Goal: Obtain resource: Download file/media

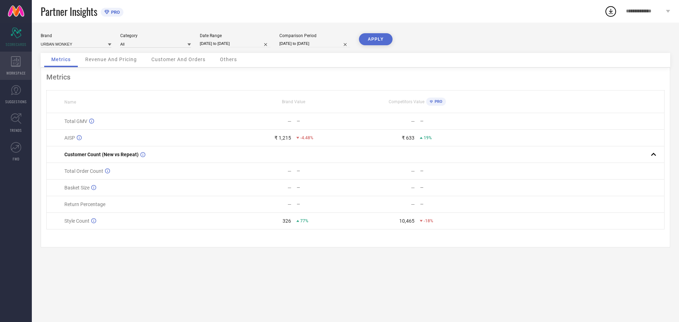
click at [12, 63] on icon at bounding box center [16, 61] width 10 height 11
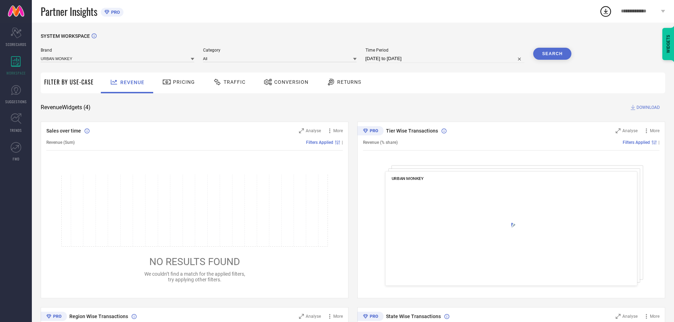
click at [343, 80] on span "Returns" at bounding box center [349, 82] width 24 height 6
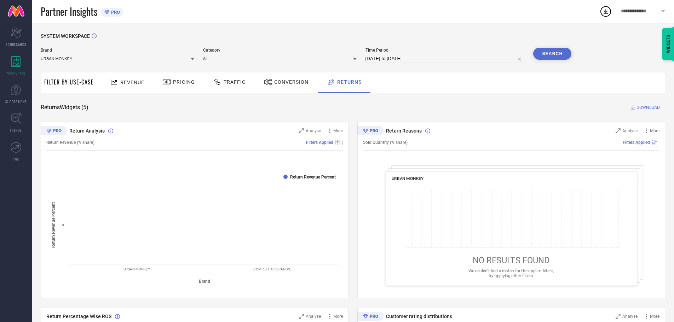
click at [292, 82] on span "Conversion" at bounding box center [291, 82] width 34 height 6
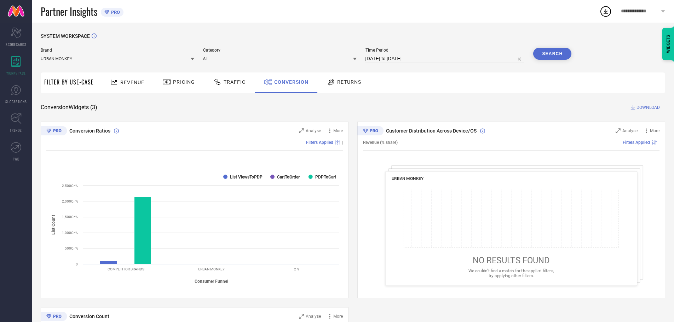
click at [359, 80] on span "Returns" at bounding box center [349, 82] width 24 height 6
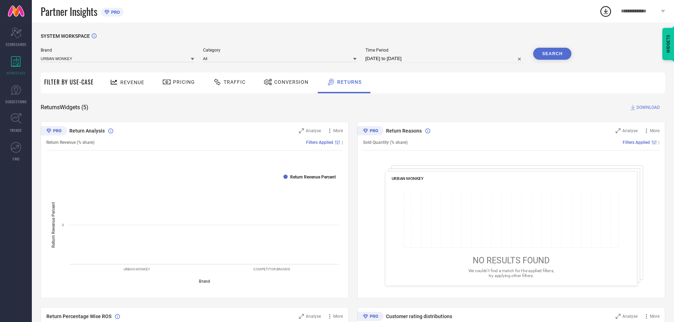
drag, startPoint x: 285, startPoint y: 85, endPoint x: 236, endPoint y: 83, distance: 48.5
click at [284, 85] on span "Conversion" at bounding box center [291, 82] width 34 height 6
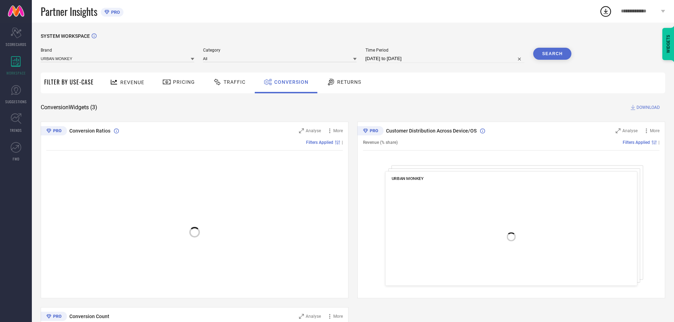
click at [220, 82] on div at bounding box center [218, 82] width 11 height 8
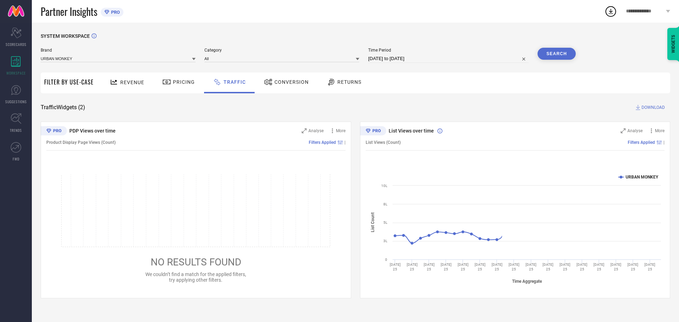
click at [185, 81] on span "Pricing" at bounding box center [184, 82] width 22 height 6
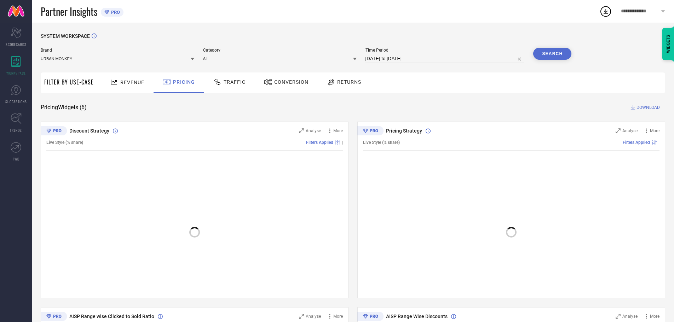
click at [281, 82] on span "Conversion" at bounding box center [291, 82] width 34 height 6
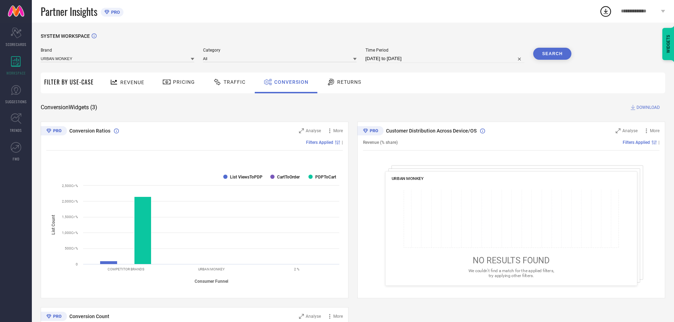
click at [423, 57] on input "[DATE] to [DATE]" at bounding box center [444, 58] width 159 height 8
select select "8"
select select "2025"
select select "9"
select select "2025"
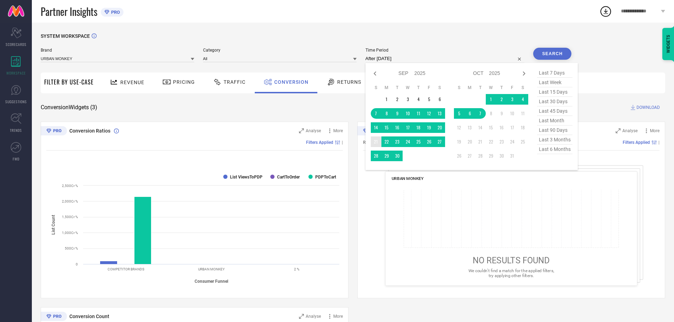
click at [378, 141] on td "21" at bounding box center [376, 141] width 11 height 11
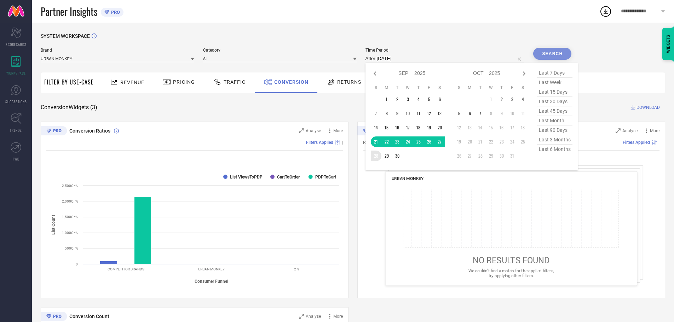
type input "[DATE] to [DATE]"
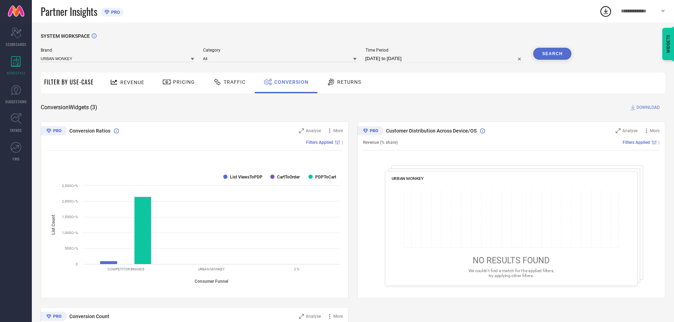
click at [547, 54] on button "Search" at bounding box center [552, 54] width 38 height 12
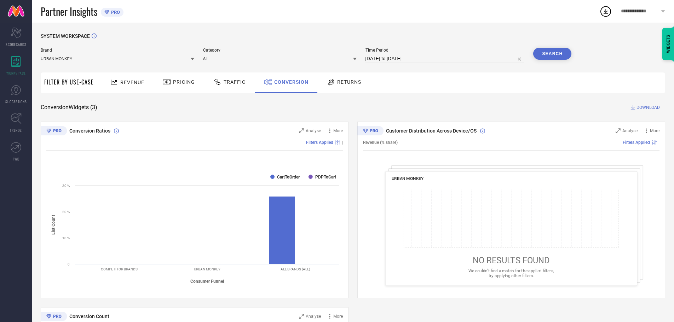
click at [414, 58] on input "[DATE] to [DATE]" at bounding box center [444, 58] width 159 height 8
select select "8"
select select "2025"
select select "9"
select select "2025"
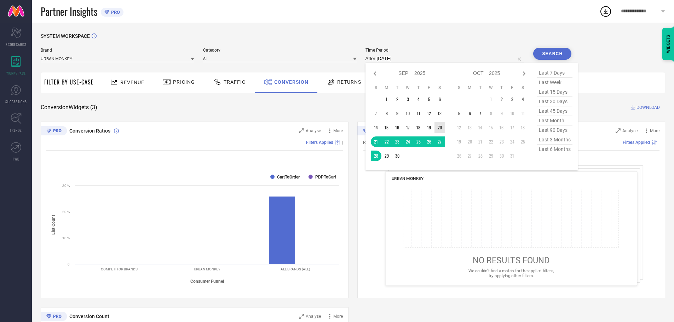
click at [442, 129] on td "20" at bounding box center [439, 127] width 11 height 11
type input "[DATE] to [DATE]"
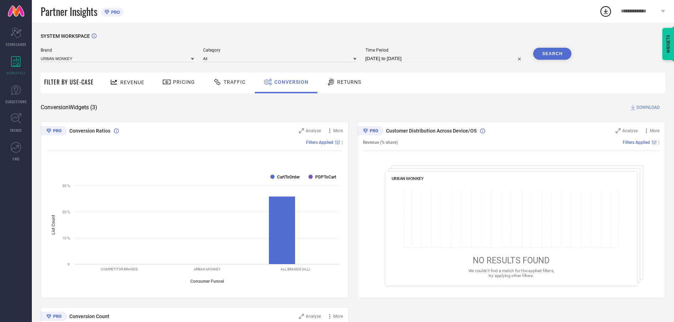
click at [558, 55] on button "Search" at bounding box center [552, 54] width 38 height 12
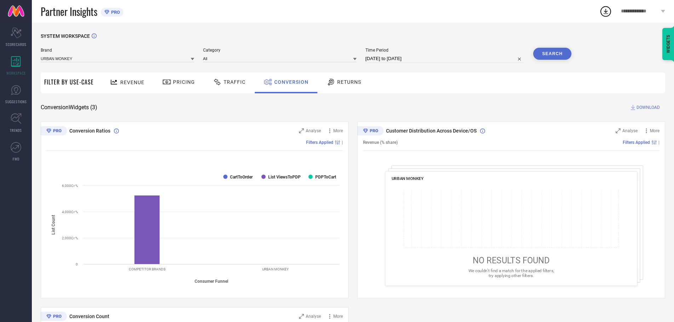
click at [121, 85] on span "Revenue" at bounding box center [132, 83] width 24 height 6
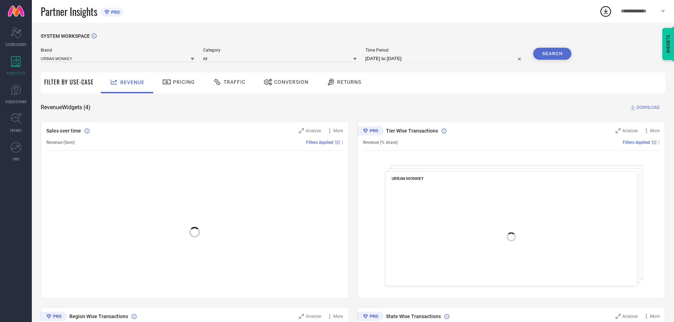
click at [288, 86] on div "Conversion" at bounding box center [286, 82] width 48 height 12
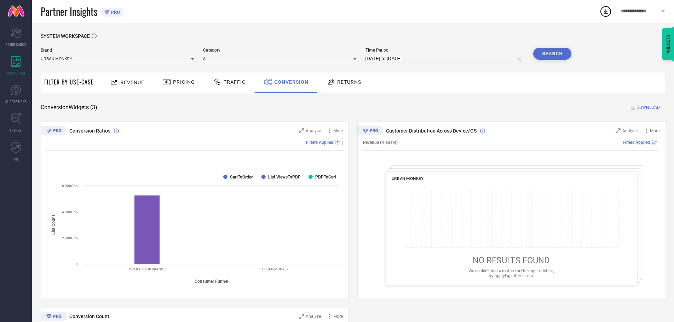
click at [342, 88] on div "Returns" at bounding box center [344, 82] width 52 height 21
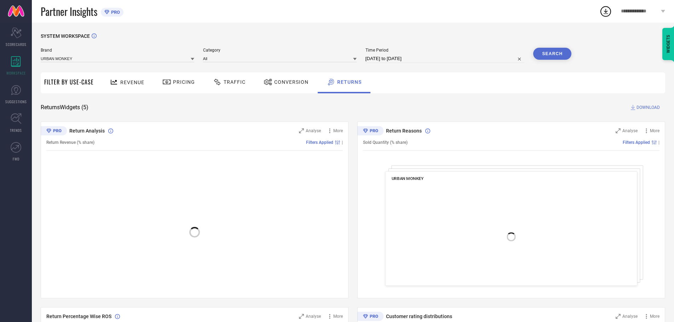
click at [291, 87] on div "Conversion" at bounding box center [286, 82] width 48 height 12
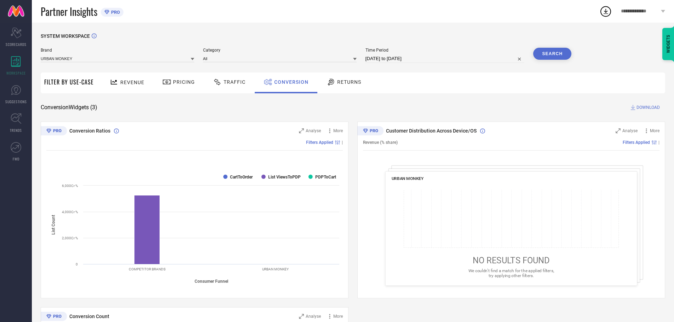
click at [339, 74] on div "Returns" at bounding box center [344, 82] width 52 height 21
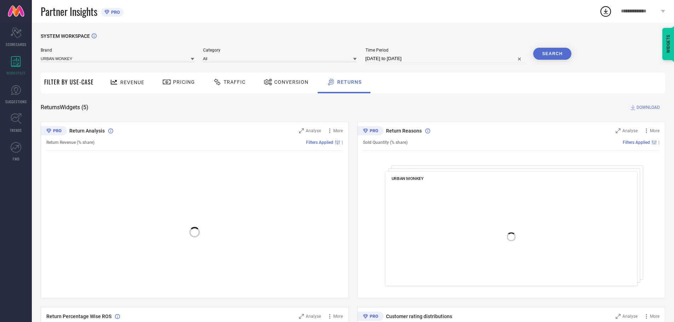
click at [284, 77] on div "Conversion" at bounding box center [286, 82] width 48 height 12
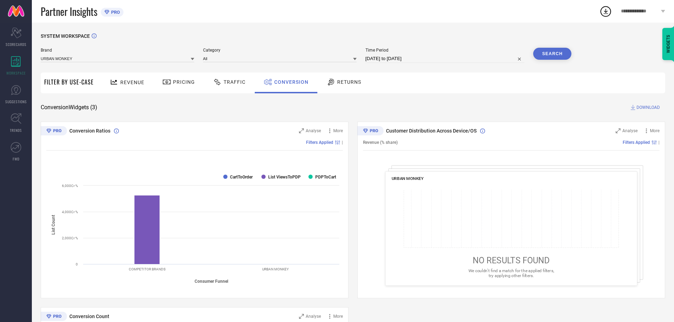
click at [237, 83] on span "Traffic" at bounding box center [234, 82] width 22 height 6
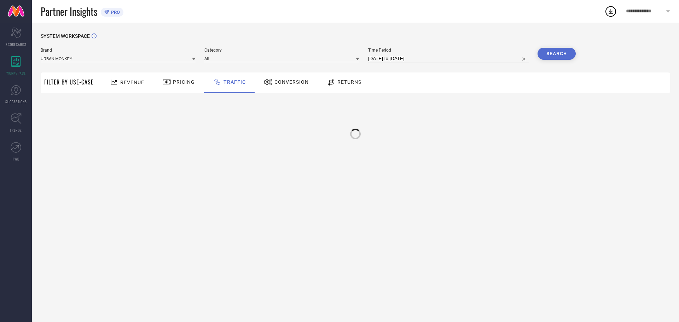
click at [276, 87] on div "Conversion" at bounding box center [286, 82] width 48 height 12
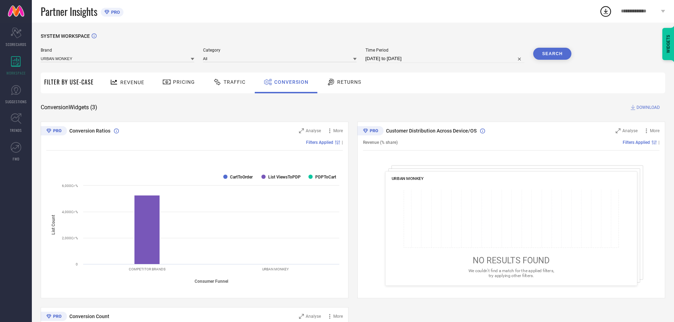
select select "8"
select select "2025"
select select "9"
select select "2025"
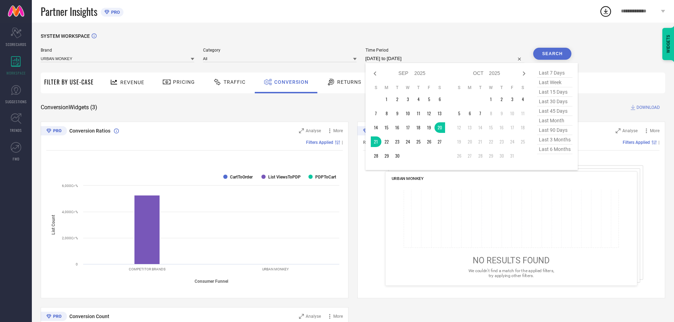
click at [426, 59] on input "[DATE] to [DATE]" at bounding box center [444, 58] width 159 height 8
click at [443, 127] on td "20" at bounding box center [439, 127] width 11 height 11
type input "[DATE] to [DATE]"
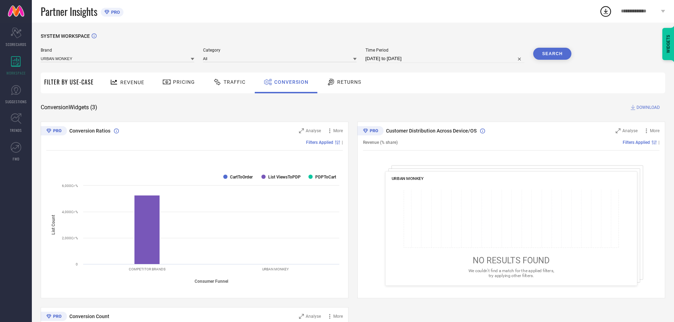
select select "8"
select select "2025"
select select "9"
select select "2025"
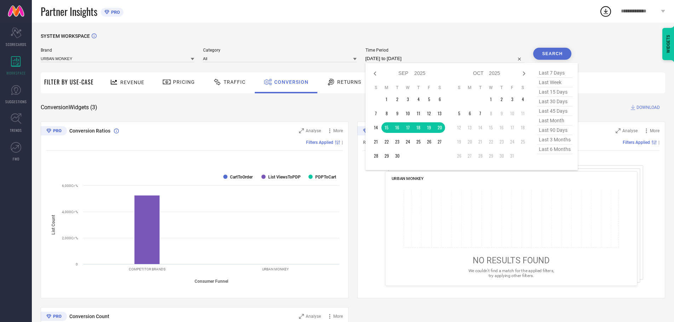
click at [389, 58] on input "[DATE] to [DATE]" at bounding box center [444, 58] width 159 height 8
click at [388, 126] on td "15" at bounding box center [386, 127] width 11 height 11
type input "[DATE] to [DATE]"
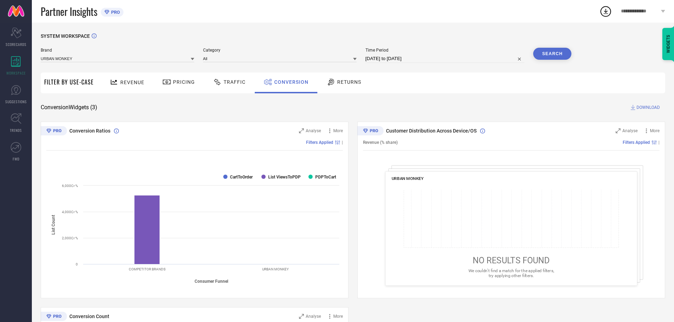
click at [560, 48] on button "Search" at bounding box center [552, 54] width 38 height 12
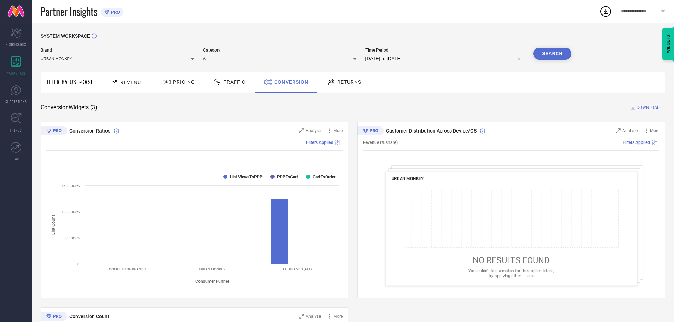
click at [647, 108] on span "DOWNLOAD" at bounding box center [647, 107] width 23 height 7
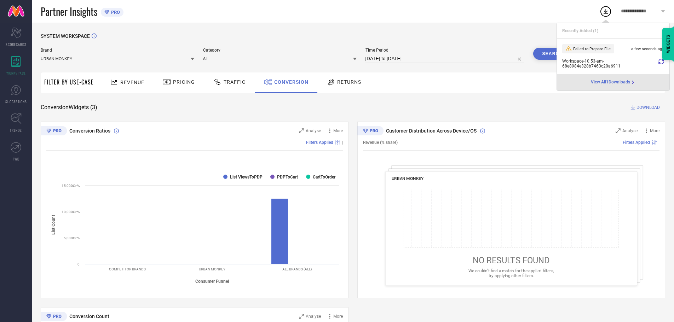
click at [662, 61] on icon at bounding box center [661, 62] width 6 height 6
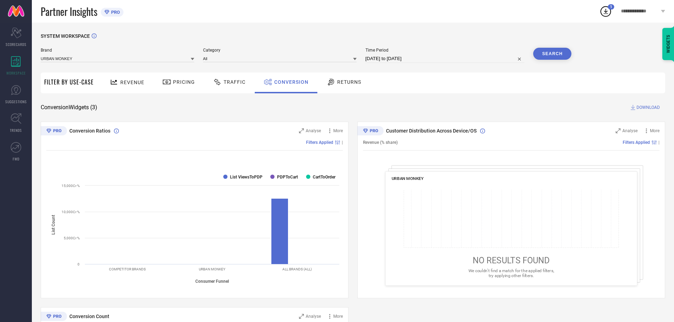
click at [608, 13] on icon at bounding box center [605, 11] width 13 height 13
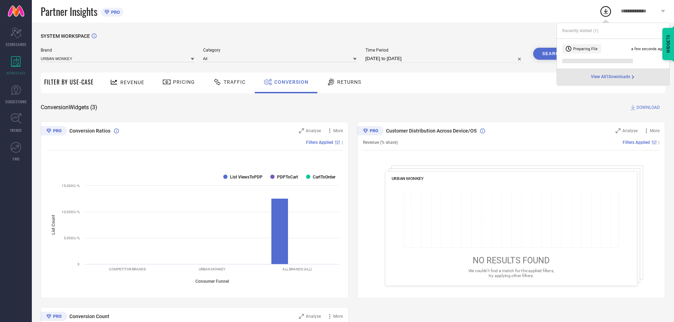
click at [611, 76] on span "View All 1 Downloads" at bounding box center [610, 77] width 39 height 6
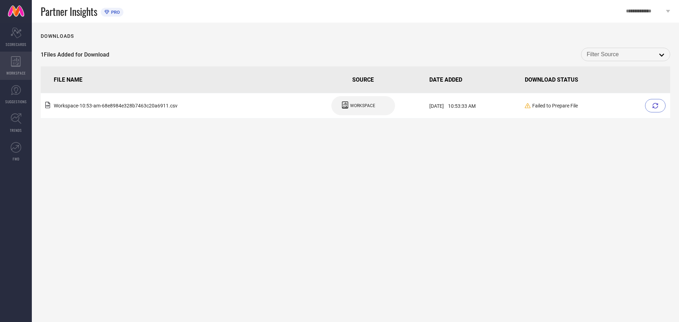
click at [12, 66] on icon at bounding box center [16, 61] width 10 height 11
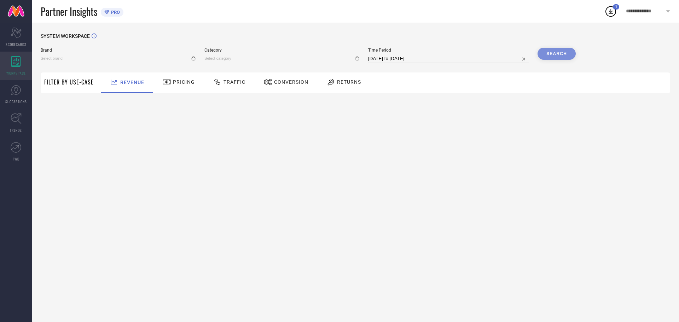
type input "URBAN MONKEY"
type input "All"
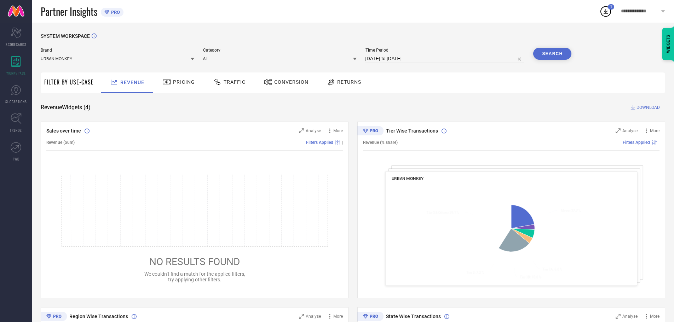
click at [283, 82] on span "Conversion" at bounding box center [291, 82] width 34 height 6
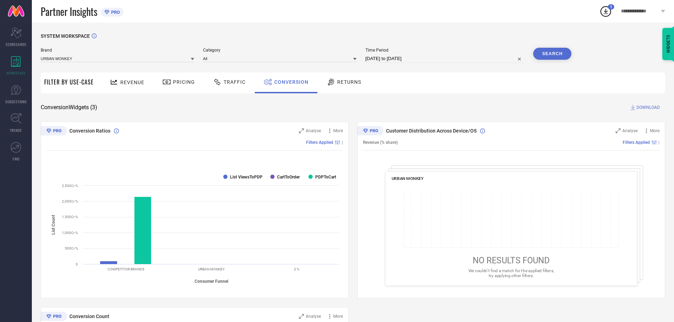
click at [453, 59] on input "[DATE] to [DATE]" at bounding box center [444, 58] width 159 height 8
select select "8"
select select "2025"
select select "9"
select select "2025"
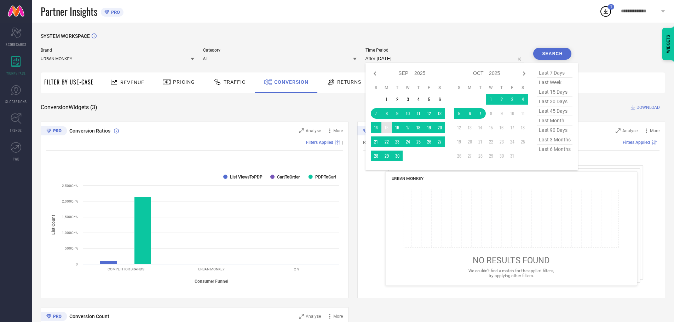
click at [386, 129] on td "15" at bounding box center [386, 127] width 11 height 11
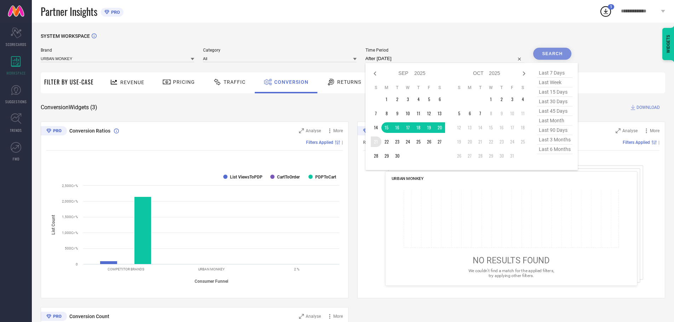
type input "[DATE] to [DATE]"
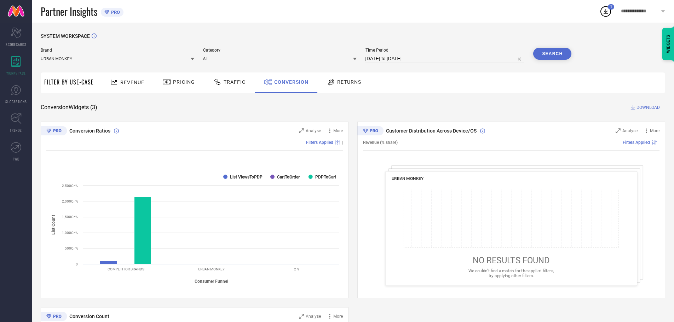
click at [550, 54] on button "Search" at bounding box center [552, 54] width 38 height 12
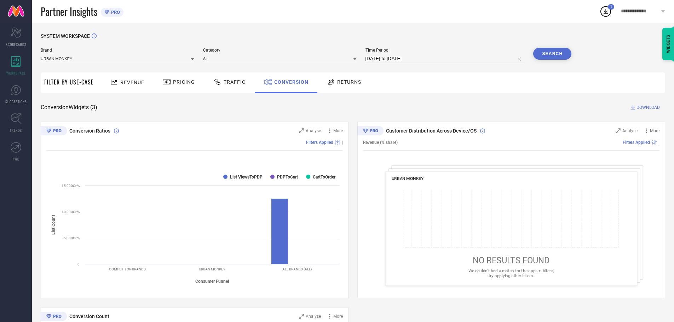
click at [550, 54] on button "Search" at bounding box center [552, 54] width 38 height 12
click at [643, 109] on span "DOWNLOAD" at bounding box center [647, 107] width 23 height 7
click at [408, 61] on input "[DATE] to [DATE]" at bounding box center [444, 58] width 159 height 8
select select "8"
select select "2025"
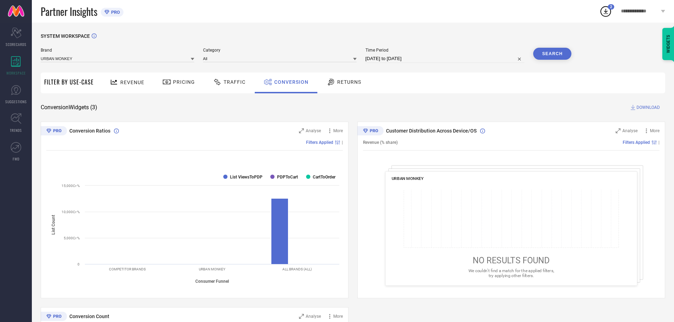
select select "9"
select select "2025"
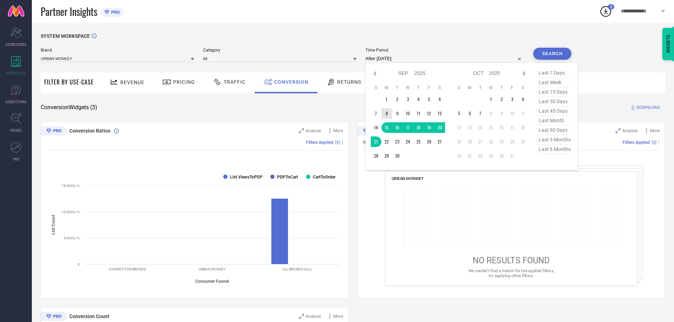
click at [386, 114] on td "8" at bounding box center [386, 113] width 11 height 11
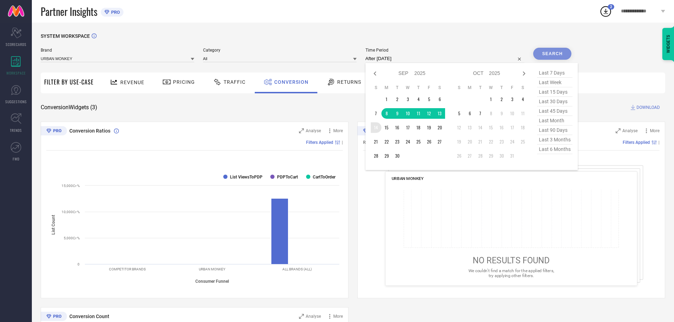
type input "[DATE] to [DATE]"
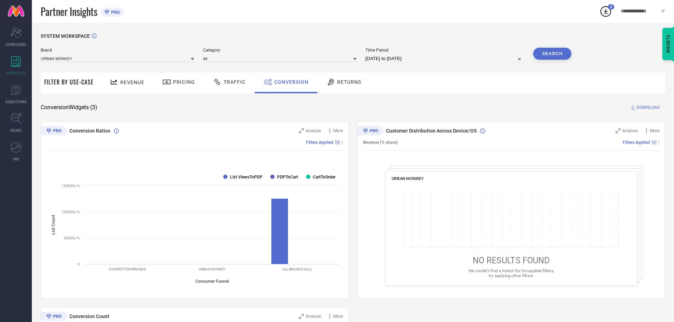
click at [555, 52] on button "Search" at bounding box center [552, 54] width 38 height 12
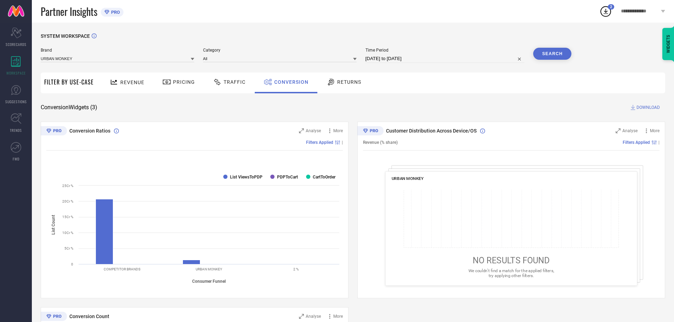
click at [391, 60] on input "[DATE] to [DATE]" at bounding box center [444, 58] width 159 height 8
select select "8"
select select "2025"
select select "9"
select select "2025"
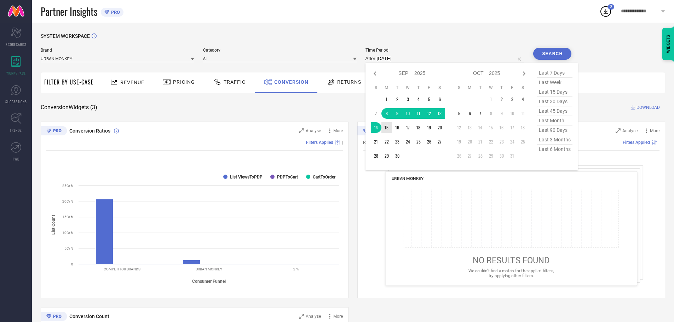
click at [384, 129] on td "15" at bounding box center [386, 127] width 11 height 11
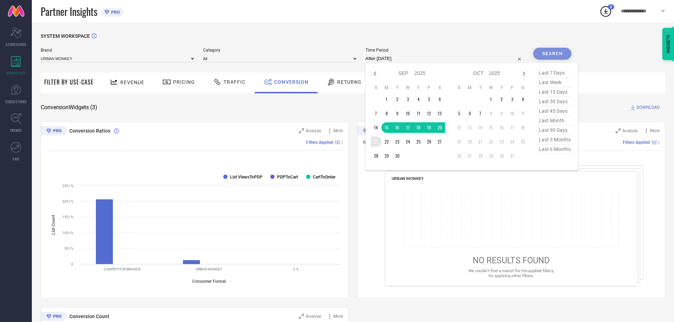
type input "[DATE] to [DATE]"
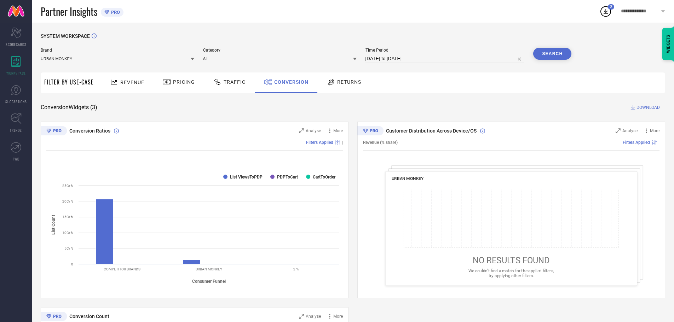
click at [551, 57] on button "Search" at bounding box center [552, 54] width 38 height 12
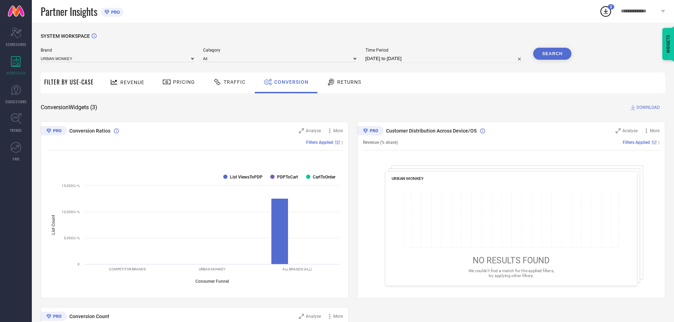
click at [414, 59] on input "[DATE] to [DATE]" at bounding box center [444, 58] width 159 height 8
select select "8"
select select "2025"
select select "9"
select select "2025"
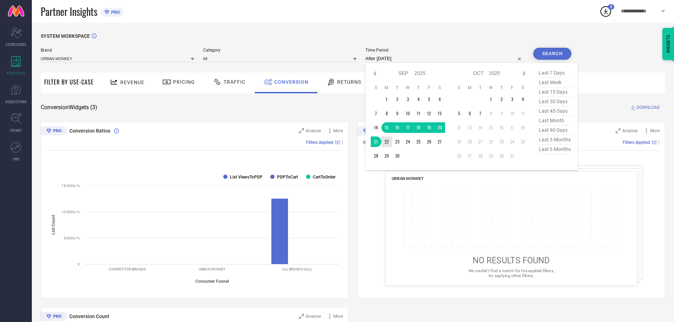
click at [390, 140] on td "22" at bounding box center [386, 141] width 11 height 11
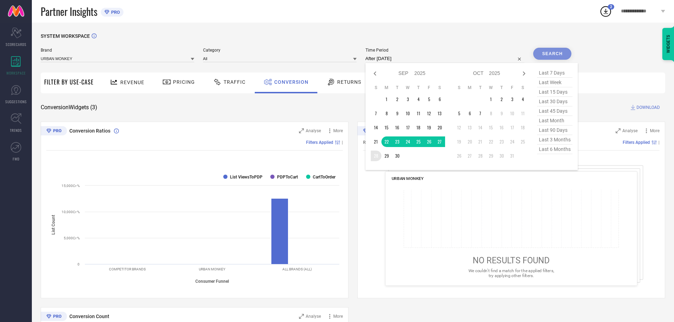
type input "[DATE] to [DATE]"
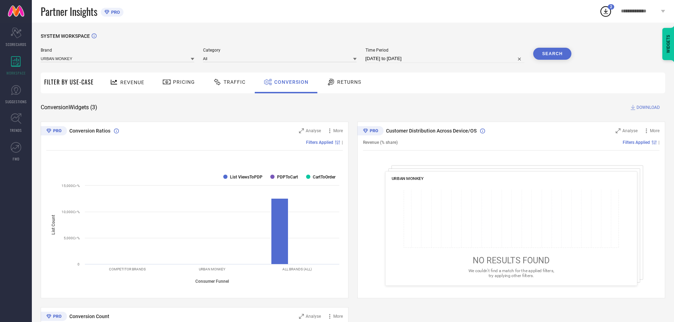
click at [561, 53] on button "Search" at bounding box center [552, 54] width 38 height 12
click at [388, 56] on input "[DATE] to [DATE]" at bounding box center [444, 58] width 159 height 8
select select "8"
select select "2025"
select select "9"
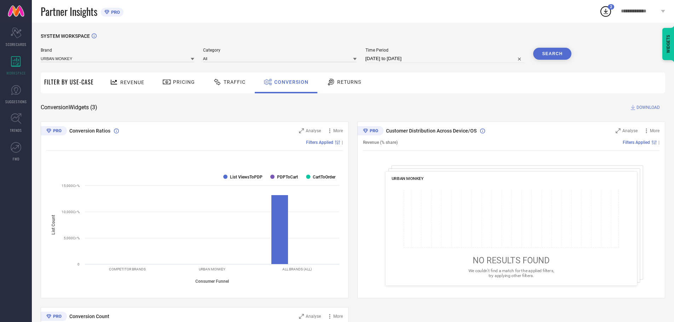
select select "2025"
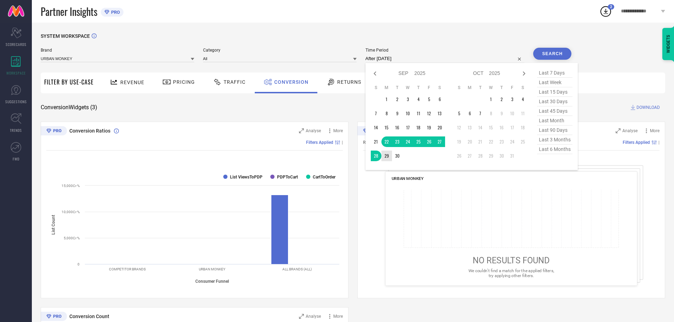
click at [387, 152] on td "29" at bounding box center [386, 156] width 11 height 11
type input "[DATE] to [DATE]"
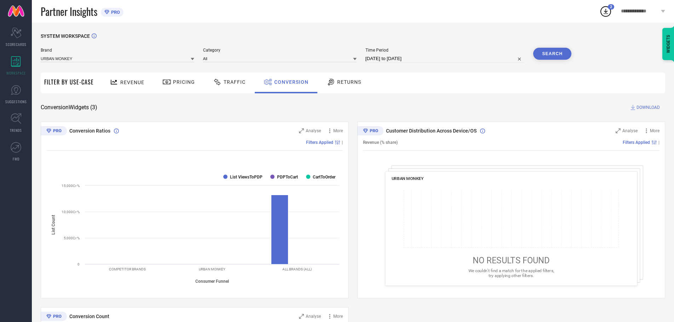
click at [544, 57] on button "Search" at bounding box center [552, 54] width 38 height 12
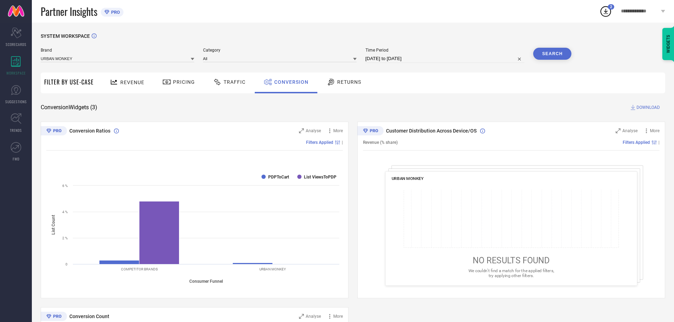
click at [395, 56] on input "[DATE] to [DATE]" at bounding box center [444, 58] width 159 height 8
select select "8"
select select "2025"
select select "9"
select select "2025"
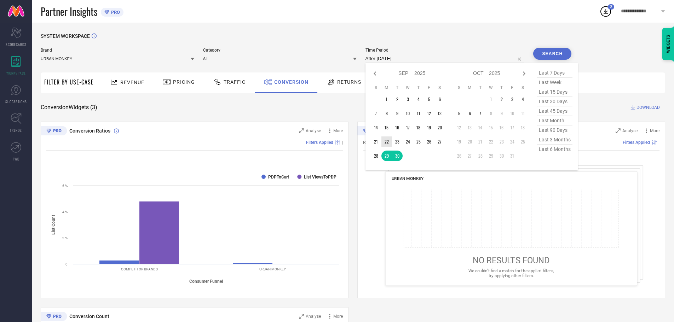
click at [389, 143] on td "22" at bounding box center [386, 141] width 11 height 11
type input "[DATE] to [DATE]"
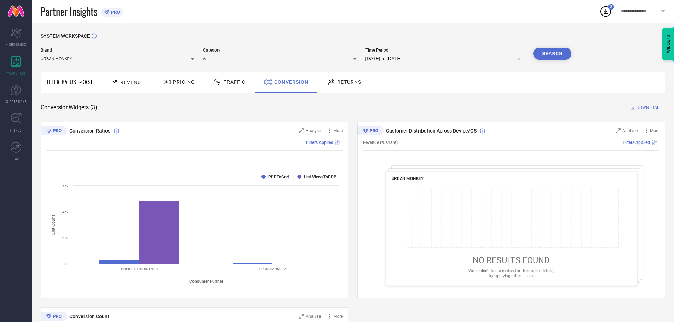
click at [548, 54] on button "Search" at bounding box center [552, 54] width 38 height 12
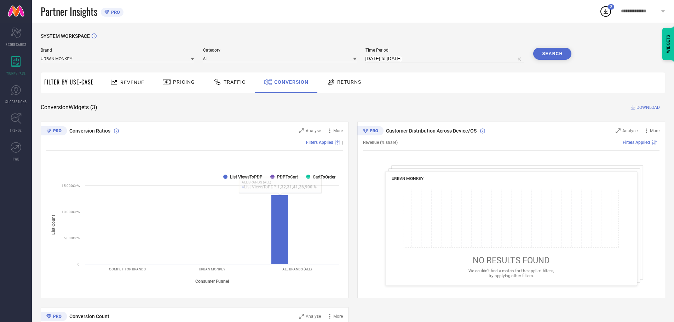
click at [432, 58] on input "[DATE] to [DATE]" at bounding box center [444, 58] width 159 height 8
select select "8"
select select "2025"
select select "9"
select select "2025"
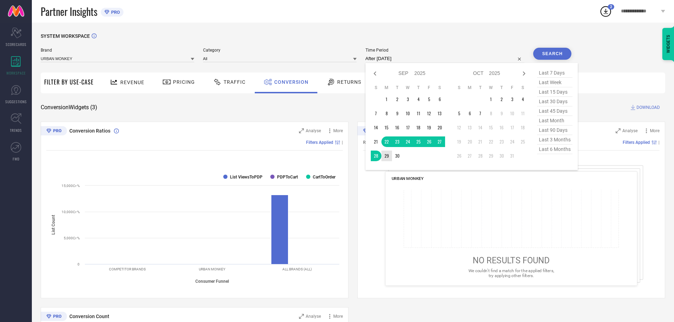
click at [385, 158] on td "29" at bounding box center [386, 156] width 11 height 11
type input "[DATE] to [DATE]"
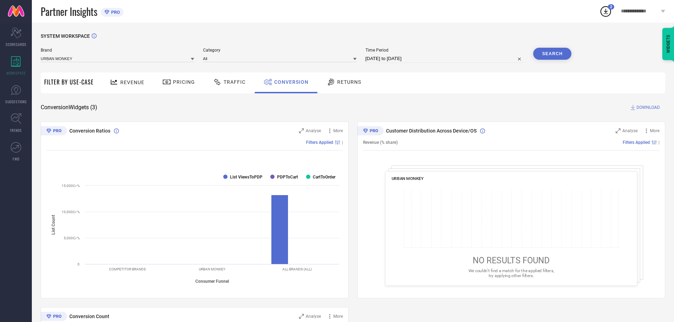
click at [548, 56] on button "Search" at bounding box center [552, 54] width 38 height 12
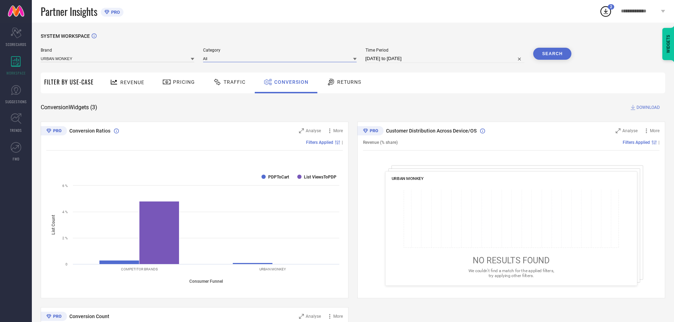
click at [238, 57] on input at bounding box center [279, 58] width 153 height 7
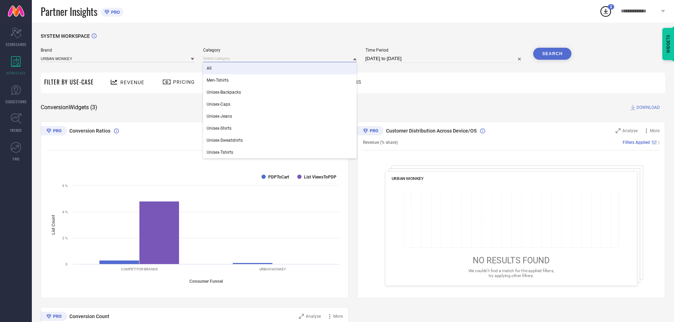
select select "8"
select select "2025"
select select "9"
select select "2025"
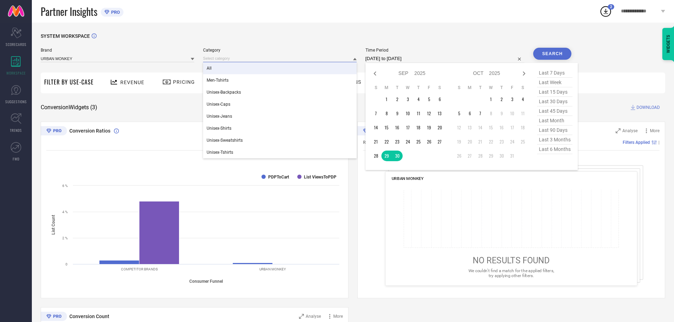
click at [441, 63] on input "[DATE] to [DATE]" at bounding box center [444, 58] width 159 height 8
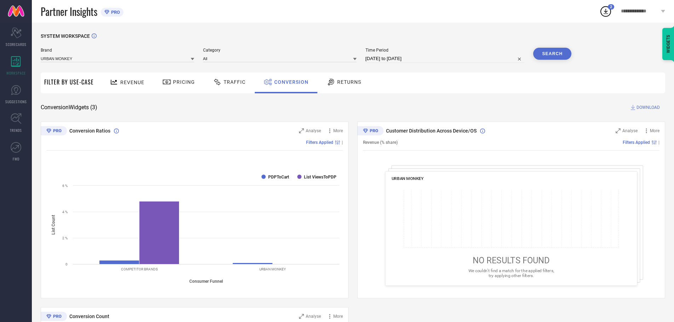
click at [448, 47] on div "SYSTEM WORKSPACE" at bounding box center [353, 40] width 624 height 14
click at [490, 56] on input "[DATE] to [DATE]" at bounding box center [444, 58] width 159 height 8
select select "8"
select select "2025"
select select "9"
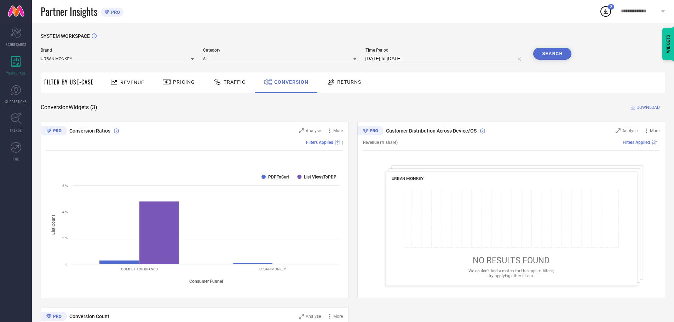
select select "2025"
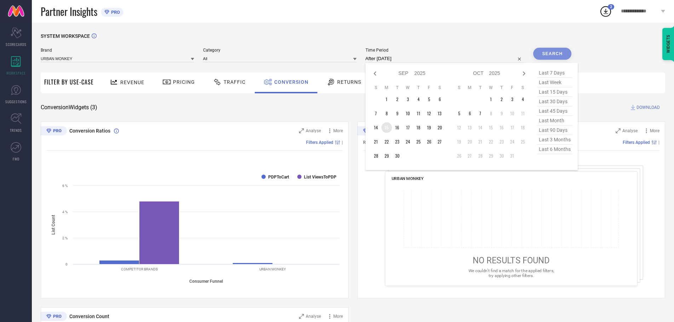
click at [390, 127] on td "15" at bounding box center [386, 127] width 11 height 11
type input "[DATE] to [DATE]"
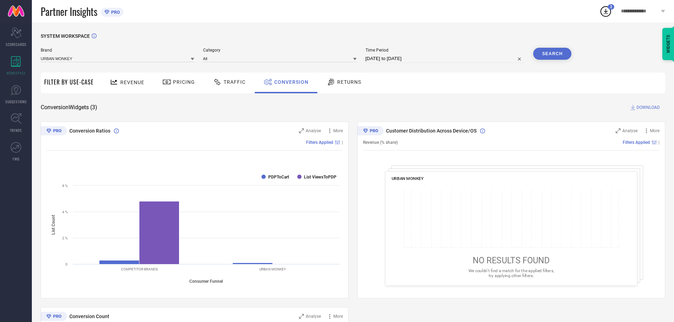
click at [549, 54] on button "Search" at bounding box center [552, 54] width 38 height 12
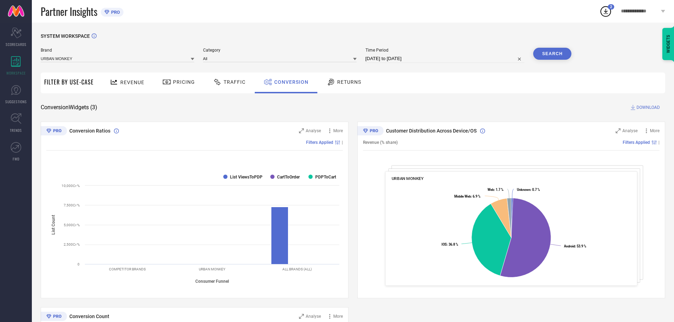
select select "8"
select select "2025"
select select "9"
select select "2025"
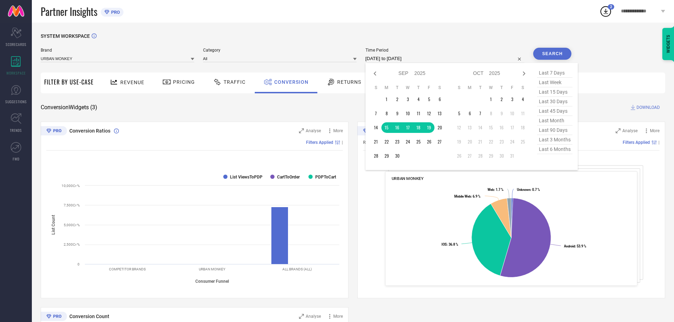
click at [397, 56] on input "[DATE] to [DATE]" at bounding box center [444, 58] width 159 height 8
click at [391, 132] on table "S M T W T F S 1 2 3 4 5 6 7 8 9 10 11 12 13 14 15 16 17 18 19 20 21 22 23 24 25…" at bounding box center [408, 122] width 74 height 83
type input "[DATE] to [DATE]"
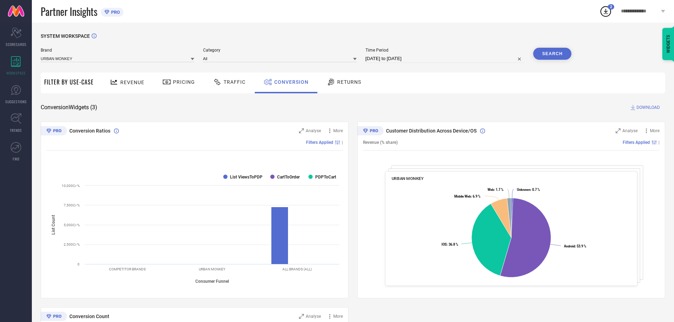
click at [554, 50] on button "Search" at bounding box center [552, 54] width 38 height 12
click at [380, 60] on input "[DATE] to [DATE]" at bounding box center [444, 58] width 159 height 8
select select "8"
select select "2025"
select select "9"
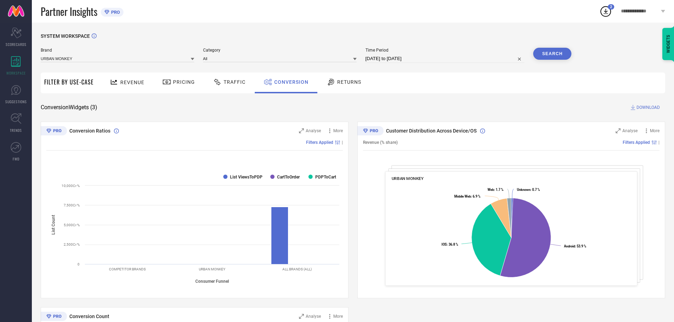
select select "2025"
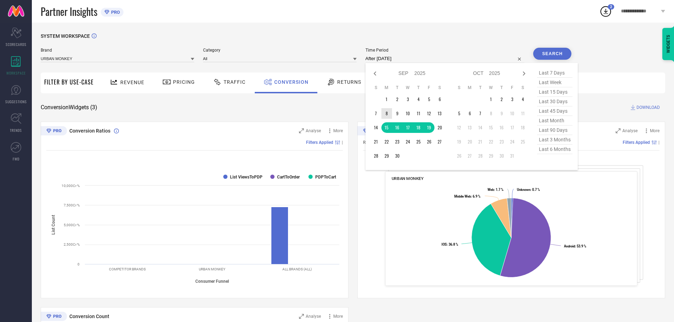
click at [387, 113] on td "8" at bounding box center [386, 113] width 11 height 11
type input "[DATE] to [DATE]"
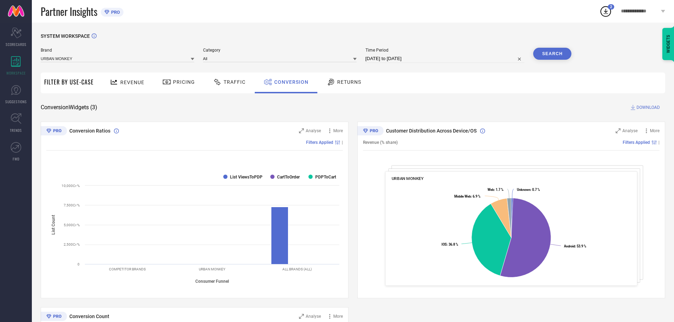
click at [554, 55] on button "Search" at bounding box center [552, 54] width 38 height 12
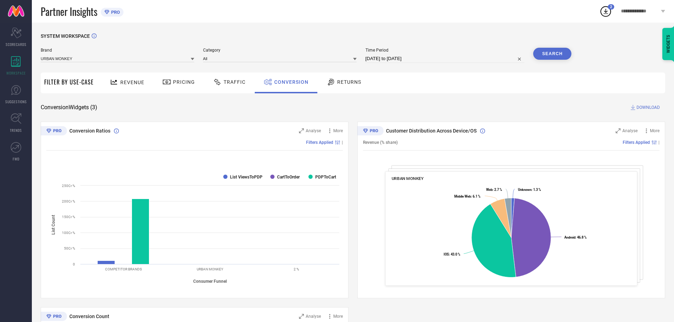
click at [399, 56] on input "[DATE] to [DATE]" at bounding box center [444, 58] width 159 height 8
select select "8"
select select "2025"
select select "9"
select select "2025"
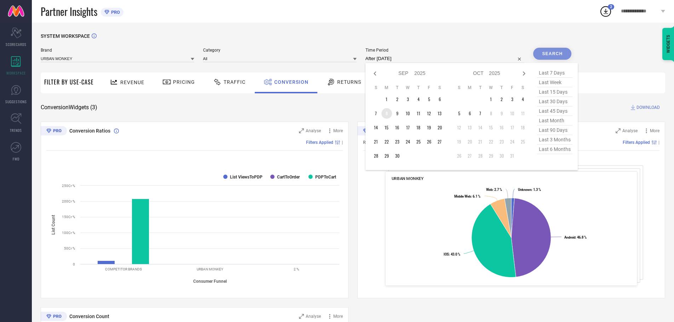
click at [390, 115] on td "8" at bounding box center [386, 113] width 11 height 11
type input "[DATE] to [DATE]"
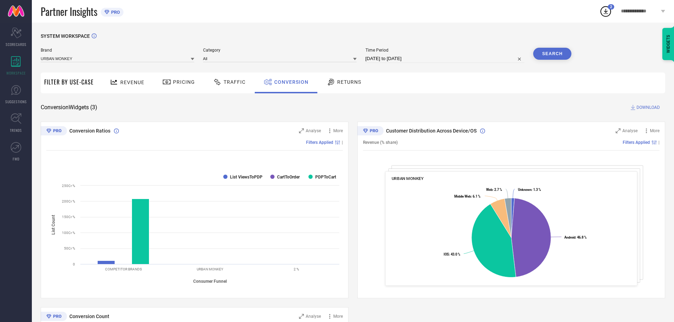
click at [551, 56] on button "Search" at bounding box center [552, 54] width 38 height 12
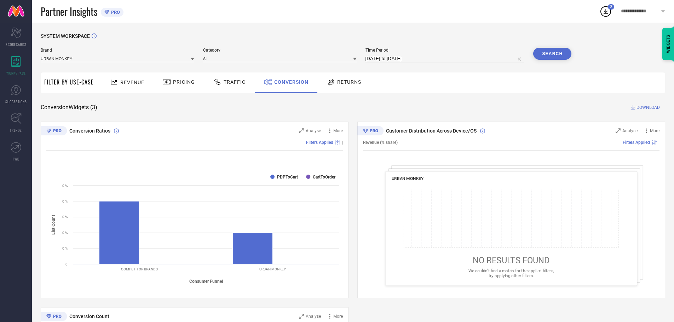
click at [419, 59] on input "[DATE] to [DATE]" at bounding box center [444, 58] width 159 height 8
select select "8"
select select "2025"
select select "9"
select select "2025"
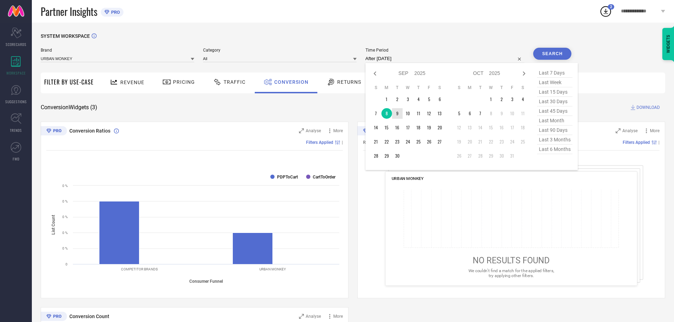
click at [397, 114] on td "9" at bounding box center [397, 113] width 11 height 11
type input "[DATE] to [DATE]"
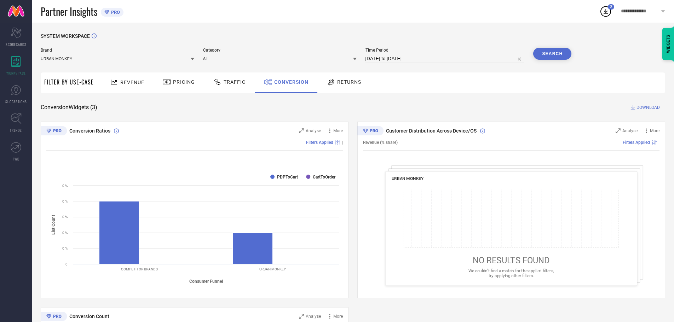
click at [553, 58] on button "Search" at bounding box center [552, 54] width 38 height 12
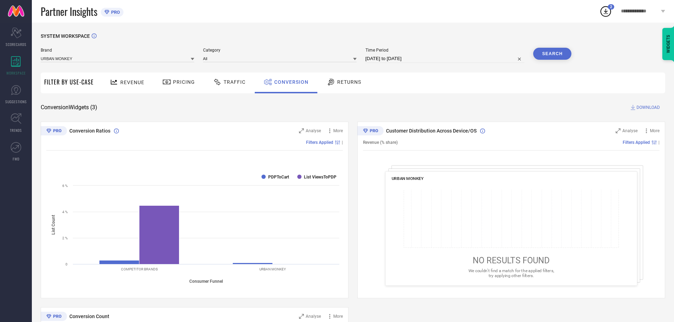
click at [381, 59] on input "[DATE] to [DATE]" at bounding box center [444, 58] width 159 height 8
select select "8"
select select "2025"
select select "9"
select select "2025"
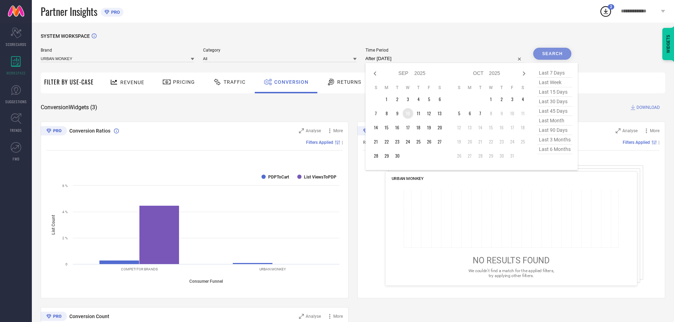
click at [408, 113] on td "10" at bounding box center [407, 113] width 11 height 11
type input "[DATE] to [DATE]"
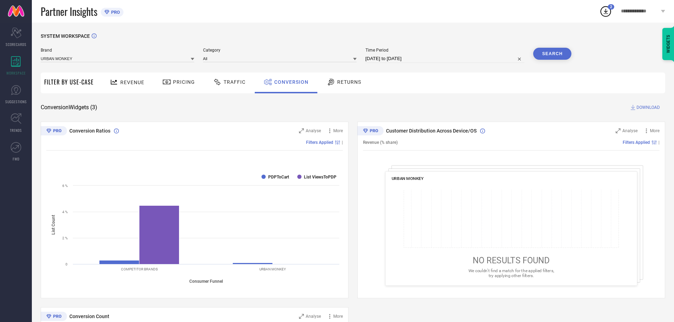
click at [548, 51] on button "Search" at bounding box center [552, 54] width 38 height 12
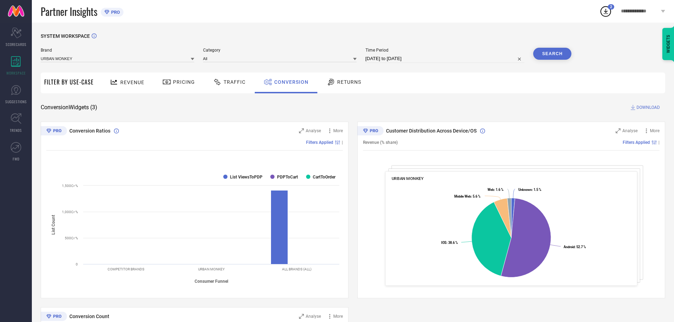
select select "8"
select select "2025"
select select "9"
select select "2025"
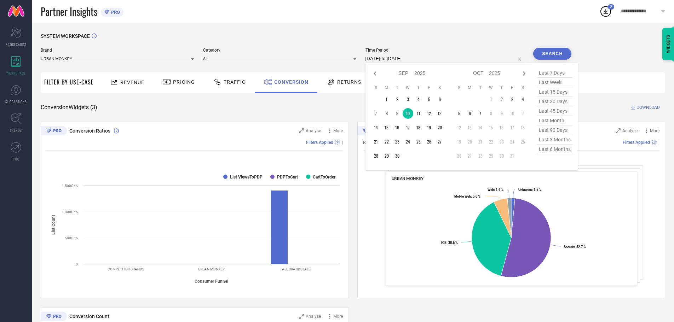
click at [394, 60] on input "[DATE] to [DATE]" at bounding box center [444, 58] width 159 height 8
click at [417, 112] on td "11" at bounding box center [418, 113] width 11 height 11
type input "[DATE] to [DATE]"
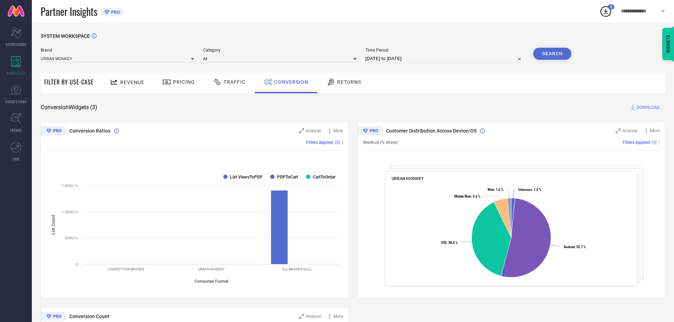
click at [559, 54] on button "Search" at bounding box center [552, 54] width 38 height 12
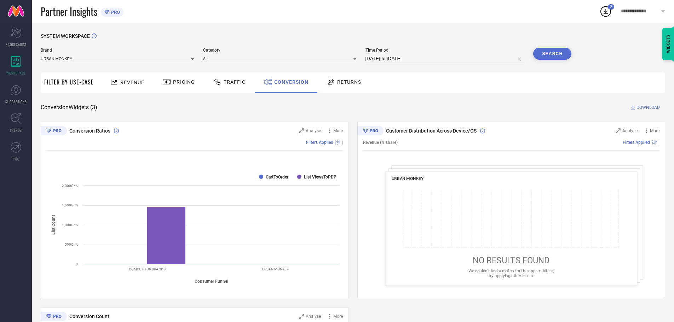
click at [391, 57] on input "[DATE] to [DATE]" at bounding box center [444, 58] width 159 height 8
select select "8"
select select "2025"
select select "9"
select select "2025"
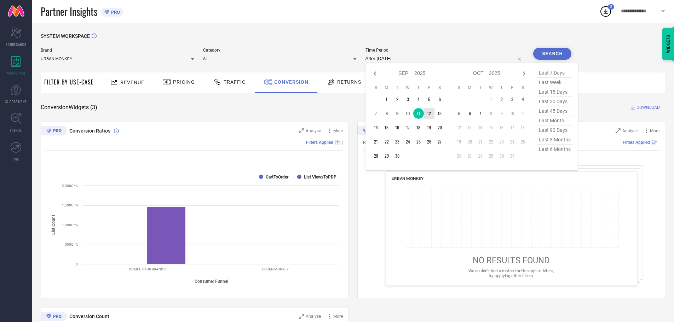
click at [434, 112] on td "12" at bounding box center [429, 113] width 11 height 11
type input "[DATE] to [DATE]"
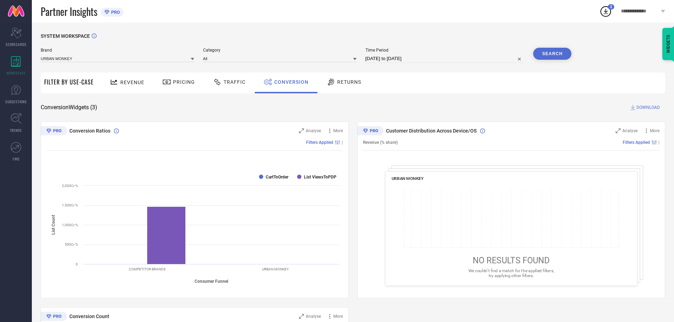
click at [560, 52] on button "Search" at bounding box center [552, 54] width 38 height 12
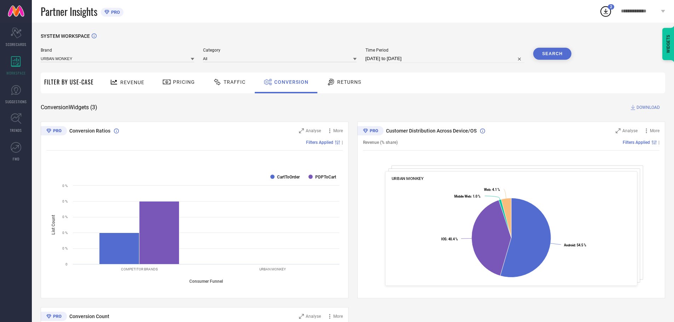
select select "8"
select select "2025"
select select "9"
select select "2025"
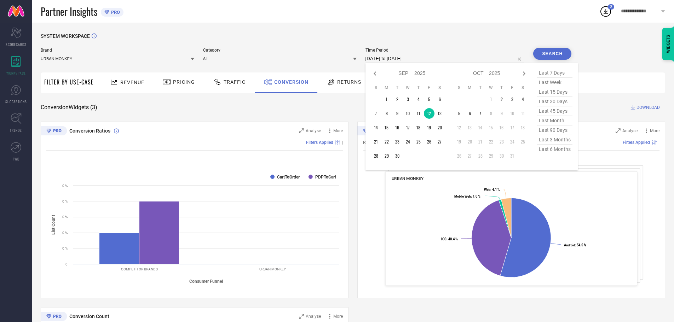
click at [405, 58] on input "[DATE] to [DATE]" at bounding box center [444, 58] width 159 height 8
click at [440, 115] on td "13" at bounding box center [439, 113] width 11 height 11
type input "[DATE] to [DATE]"
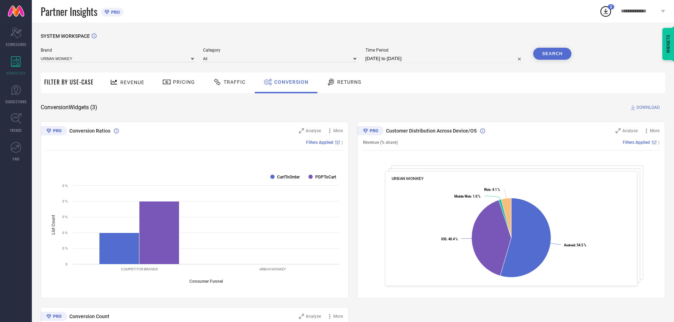
click at [558, 53] on button "Search" at bounding box center [552, 54] width 38 height 12
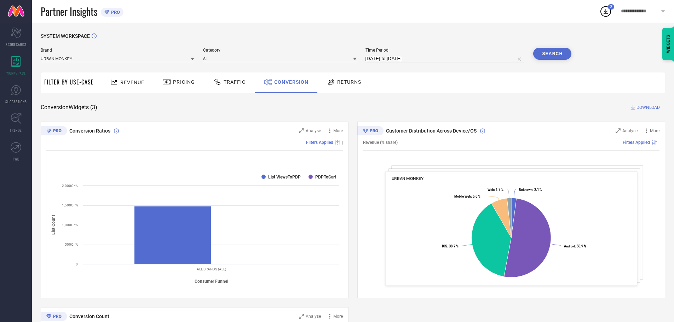
click at [401, 59] on input "[DATE] to [DATE]" at bounding box center [444, 58] width 159 height 8
select select "8"
select select "2025"
select select "9"
select select "2025"
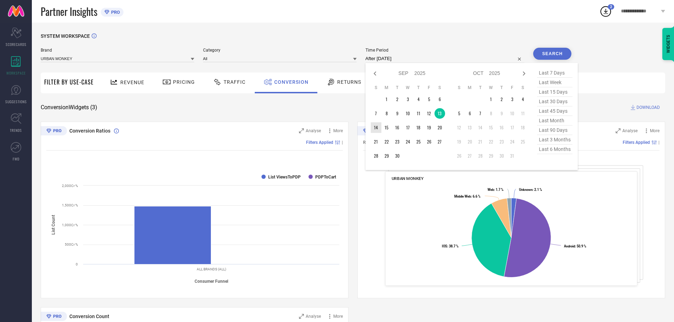
click at [377, 128] on td "14" at bounding box center [376, 127] width 11 height 11
type input "[DATE] to [DATE]"
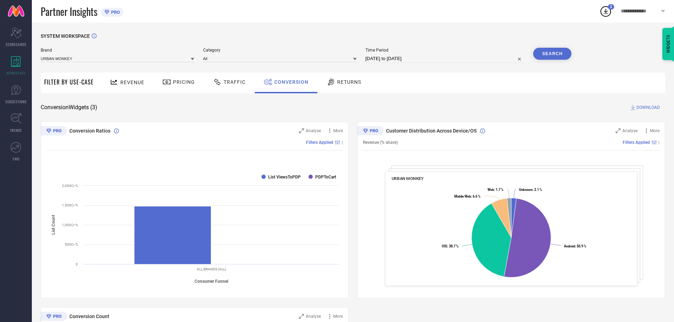
click at [559, 52] on button "Search" at bounding box center [552, 54] width 38 height 12
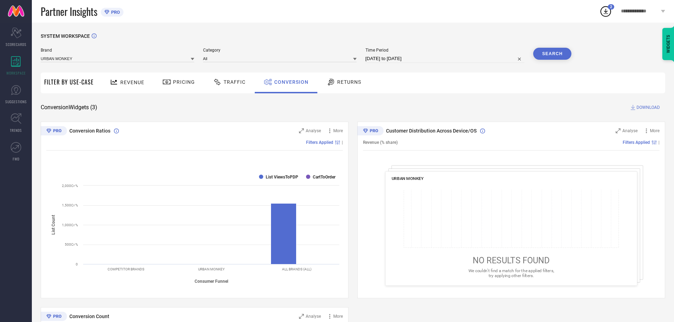
click at [396, 52] on span "Time Period" at bounding box center [444, 50] width 159 height 5
select select "8"
select select "2025"
select select "9"
select select "2025"
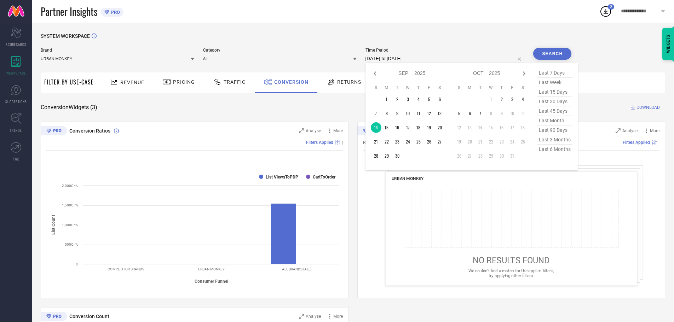
click at [396, 57] on input "[DATE] to [DATE]" at bounding box center [444, 58] width 159 height 8
click at [387, 132] on td "15" at bounding box center [386, 127] width 11 height 11
type input "[DATE] to [DATE]"
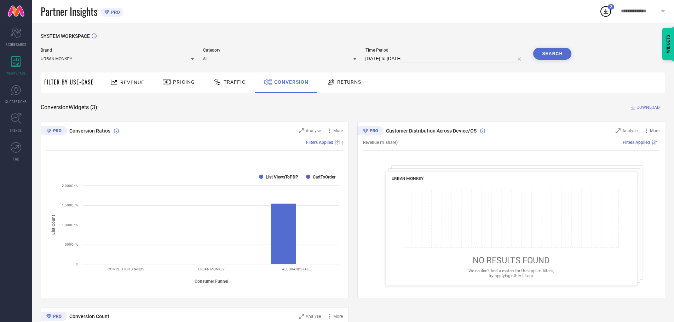
click at [545, 51] on button "Search" at bounding box center [552, 54] width 38 height 12
click at [396, 60] on input "[DATE] to [DATE]" at bounding box center [444, 58] width 159 height 8
select select "8"
select select "2025"
select select "9"
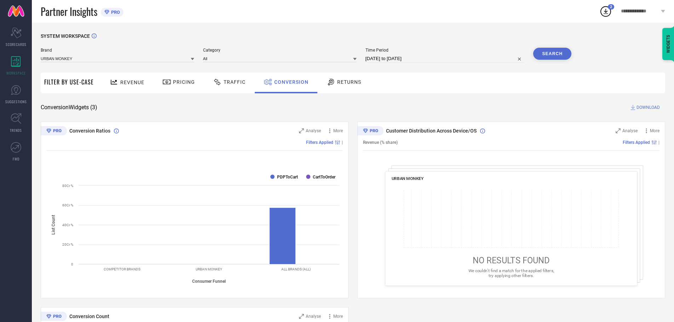
select select "2025"
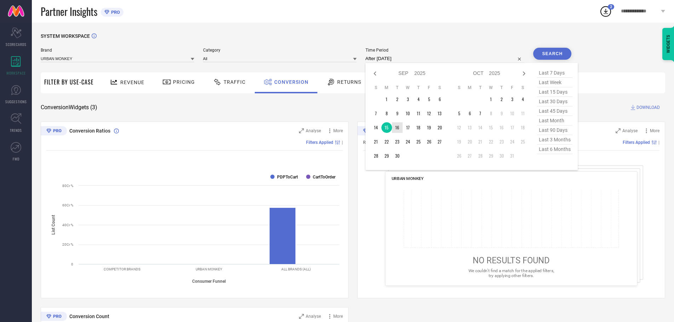
click at [402, 132] on td "16" at bounding box center [397, 127] width 11 height 11
type input "[DATE] to [DATE]"
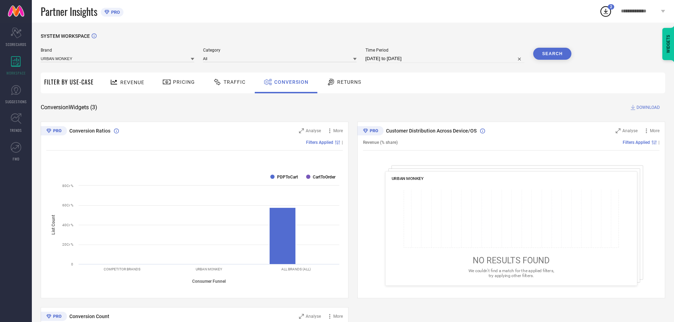
click at [539, 58] on button "Search" at bounding box center [552, 54] width 38 height 12
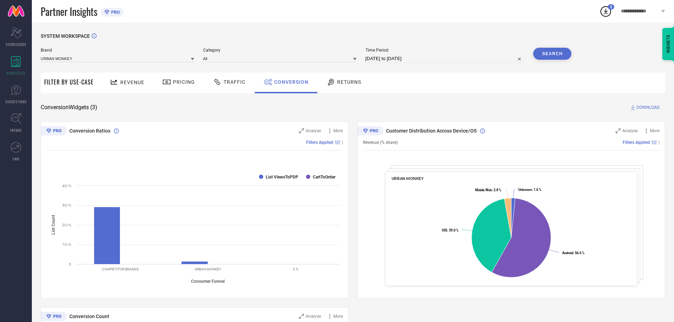
click at [382, 57] on input "[DATE] to [DATE]" at bounding box center [444, 58] width 159 height 8
select select "8"
select select "2025"
select select "9"
select select "2025"
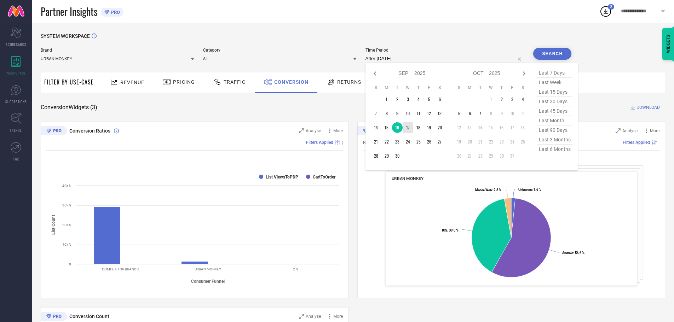
click at [407, 129] on td "17" at bounding box center [407, 127] width 11 height 11
type input "[DATE] to [DATE]"
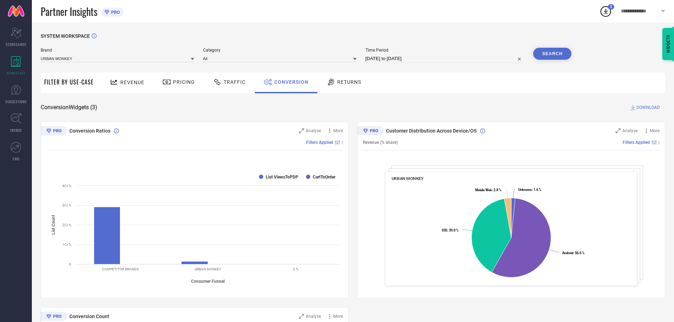
click at [548, 57] on button "Search" at bounding box center [552, 54] width 38 height 12
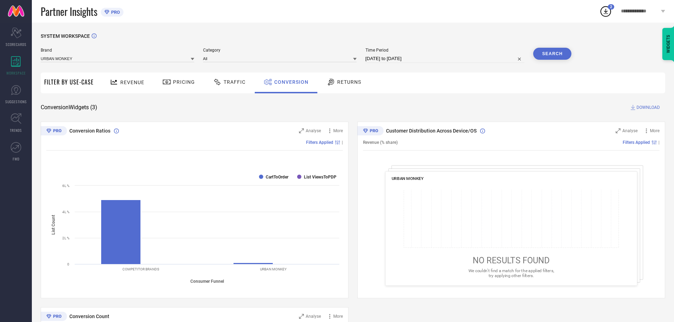
click at [418, 56] on input "[DATE] to [DATE]" at bounding box center [444, 58] width 159 height 8
select select "8"
select select "2025"
select select "9"
select select "2025"
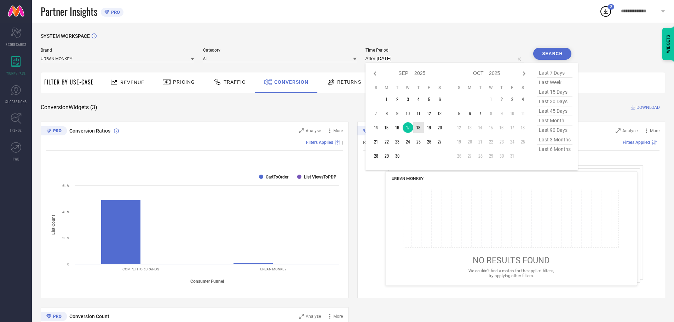
click at [423, 129] on td "18" at bounding box center [418, 127] width 11 height 11
type input "[DATE] to [DATE]"
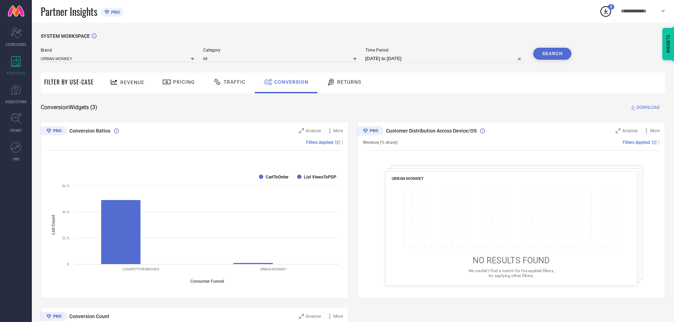
click at [547, 54] on button "Search" at bounding box center [552, 54] width 38 height 12
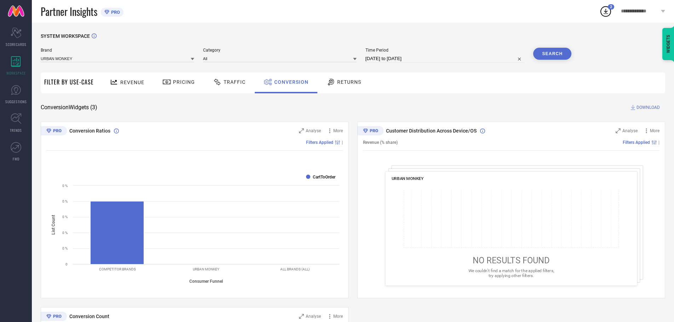
select select "8"
select select "2025"
select select "9"
select select "2025"
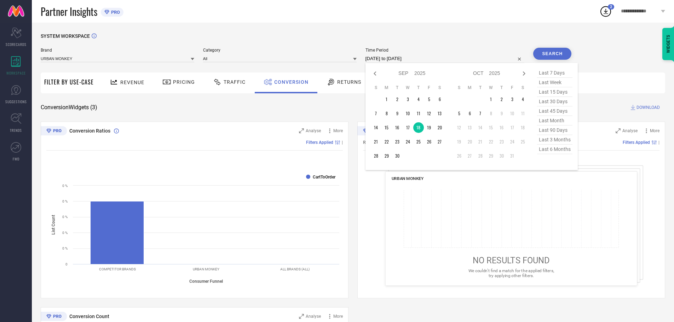
click at [385, 57] on input "[DATE] to [DATE]" at bounding box center [444, 58] width 159 height 8
click at [428, 124] on td "19" at bounding box center [429, 127] width 11 height 11
type input "[DATE] to [DATE]"
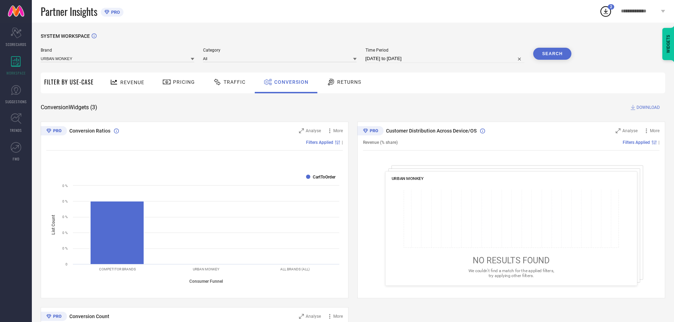
click at [551, 57] on button "Search" at bounding box center [552, 54] width 38 height 12
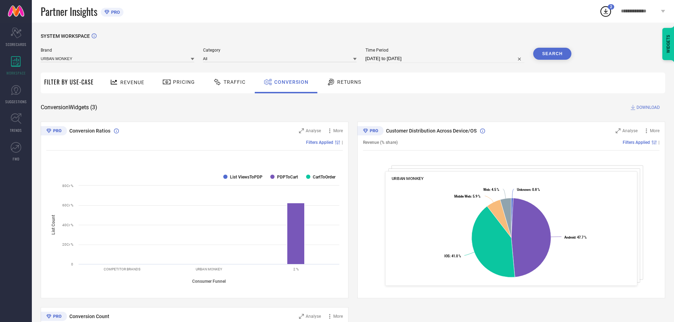
click at [381, 59] on input "[DATE] to [DATE]" at bounding box center [444, 58] width 159 height 8
select select "8"
select select "2025"
select select "9"
select select "2025"
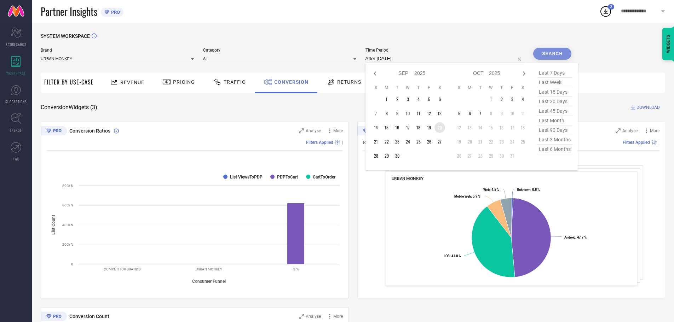
click at [438, 130] on td "20" at bounding box center [439, 127] width 11 height 11
type input "[DATE] to [DATE]"
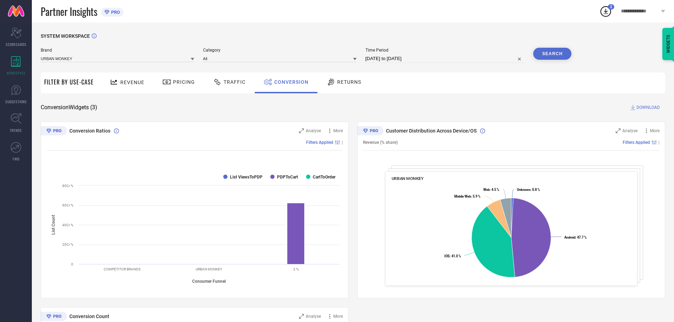
click at [549, 58] on button "Search" at bounding box center [552, 54] width 38 height 12
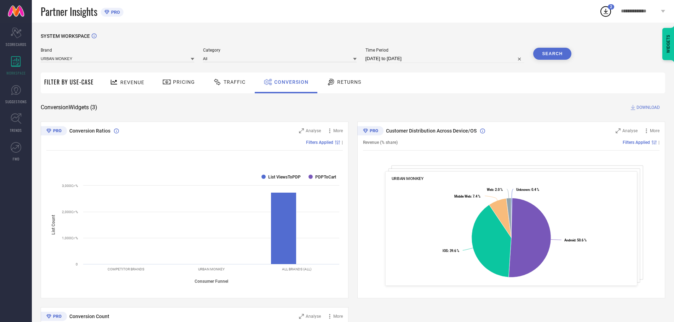
click at [433, 59] on input "[DATE] to [DATE]" at bounding box center [444, 58] width 159 height 8
select select "8"
select select "2025"
select select "9"
select select "2025"
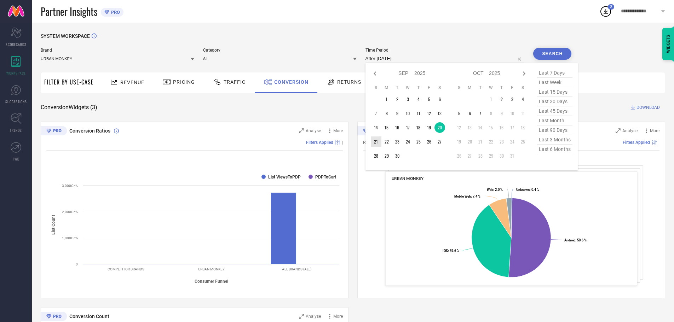
click at [375, 144] on td "21" at bounding box center [376, 141] width 11 height 11
type input "[DATE] to [DATE]"
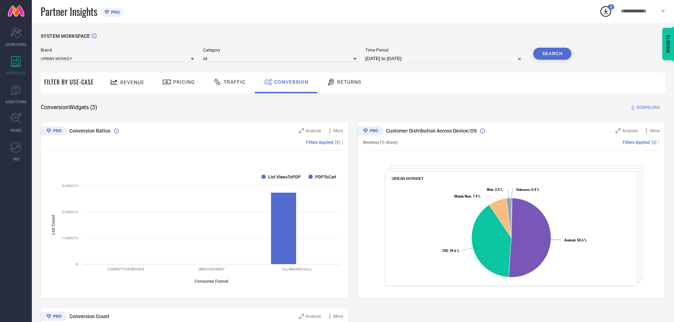
click at [552, 56] on button "Search" at bounding box center [552, 54] width 38 height 12
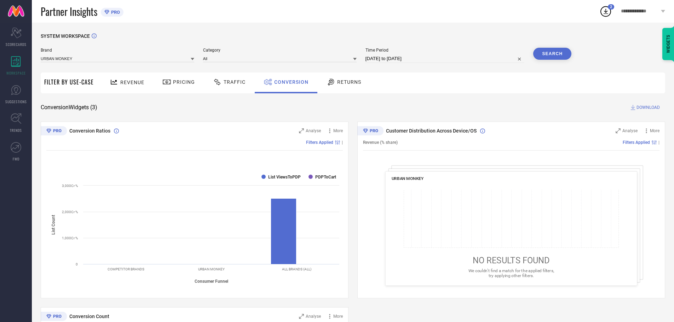
click at [393, 59] on input "[DATE] to [DATE]" at bounding box center [444, 58] width 159 height 8
select select "8"
select select "2025"
select select "9"
select select "2025"
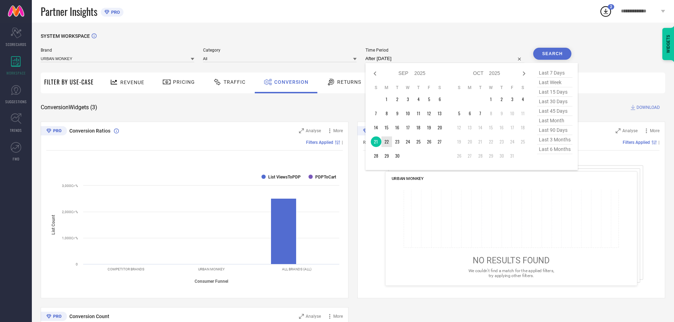
click at [384, 144] on td "22" at bounding box center [386, 141] width 11 height 11
type input "[DATE] to [DATE]"
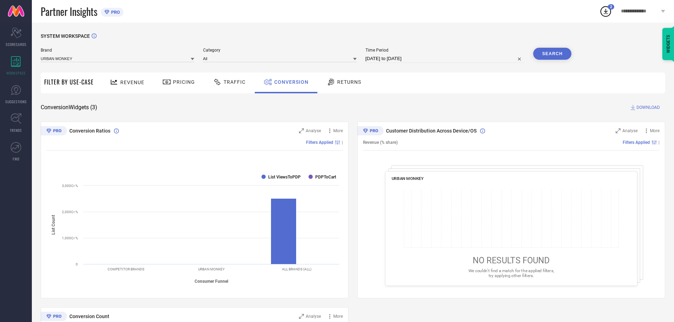
click at [550, 52] on button "Search" at bounding box center [552, 54] width 38 height 12
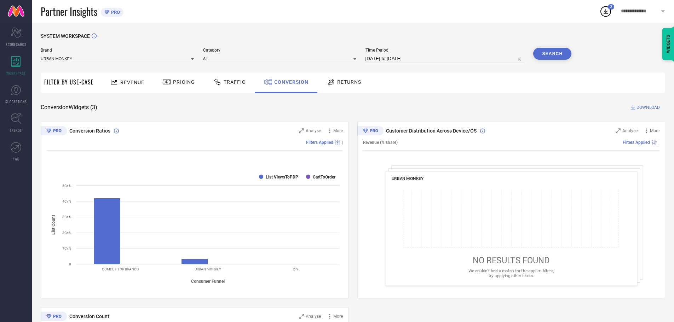
click at [399, 58] on input "[DATE] to [DATE]" at bounding box center [444, 58] width 159 height 8
select select "8"
select select "2025"
select select "9"
select select "2025"
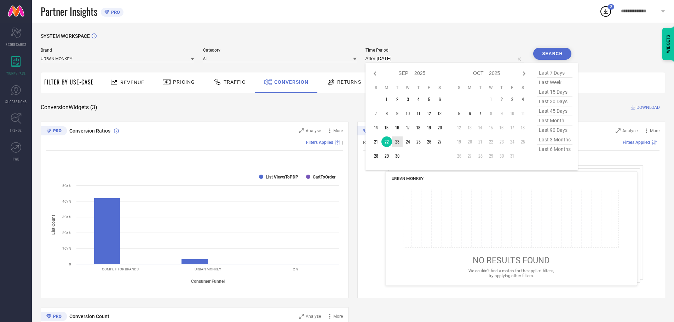
click at [400, 138] on td "23" at bounding box center [397, 141] width 11 height 11
type input "[DATE] to [DATE]"
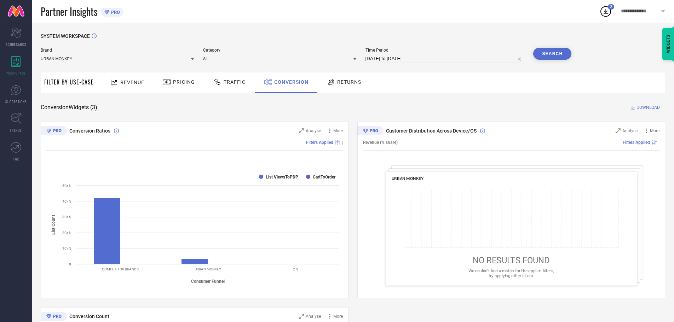
click at [547, 53] on button "Search" at bounding box center [552, 54] width 38 height 12
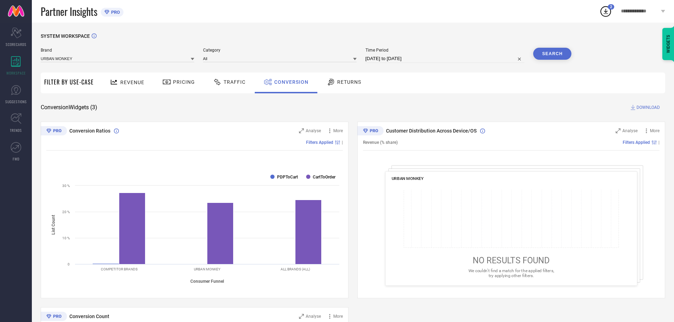
click at [412, 57] on input "[DATE] to [DATE]" at bounding box center [444, 58] width 159 height 8
select select "8"
select select "2025"
select select "9"
select select "2025"
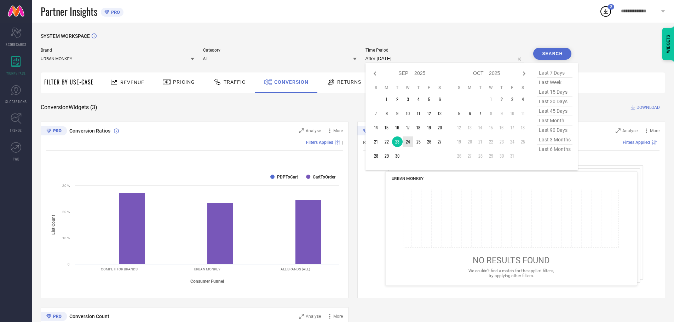
click at [405, 141] on td "24" at bounding box center [407, 141] width 11 height 11
type input "[DATE] to [DATE]"
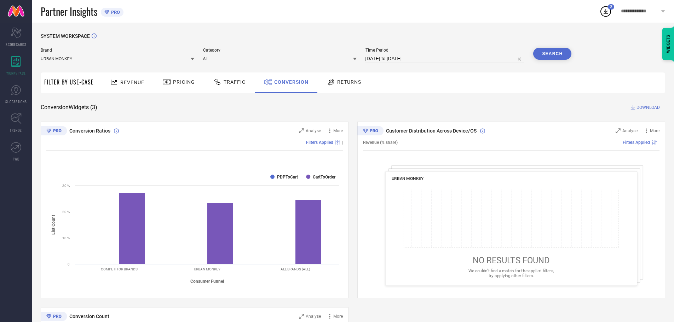
click at [545, 52] on button "Search" at bounding box center [552, 54] width 38 height 12
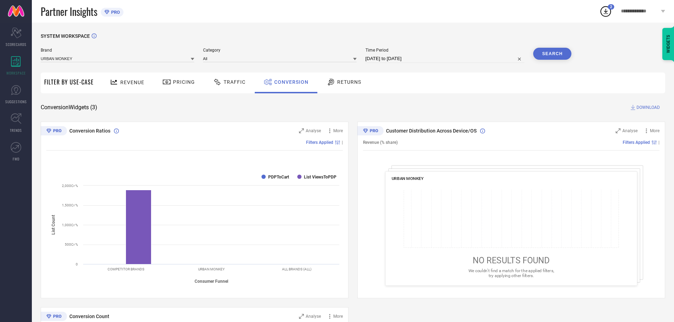
click at [425, 62] on input "[DATE] to [DATE]" at bounding box center [444, 58] width 159 height 8
select select "8"
select select "2025"
select select "9"
select select "2025"
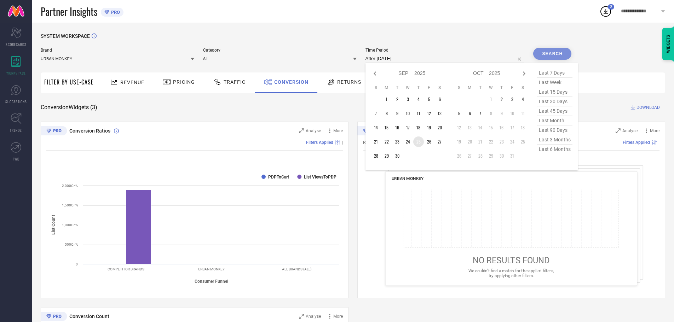
click at [416, 142] on td "25" at bounding box center [418, 141] width 11 height 11
type input "[DATE] to [DATE]"
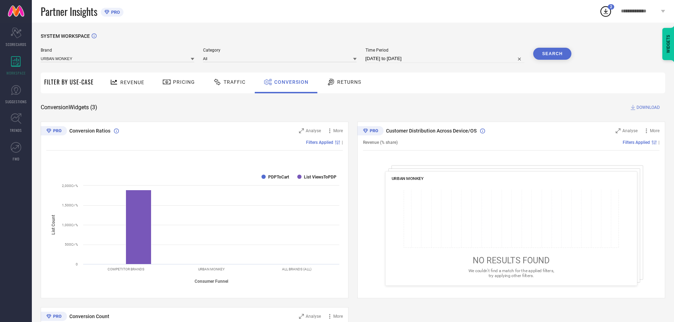
click at [548, 51] on button "Search" at bounding box center [552, 54] width 38 height 12
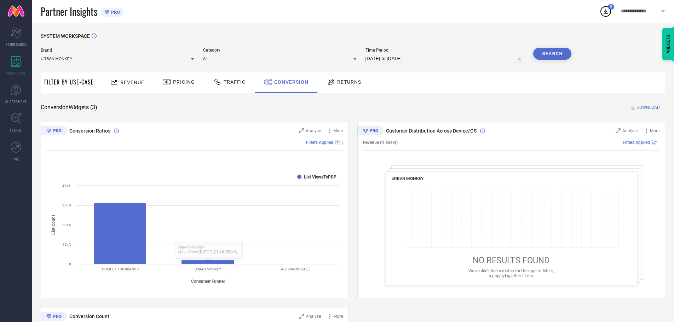
click at [444, 53] on div "Time Period [DATE] to [DATE]" at bounding box center [444, 55] width 159 height 15
click at [403, 57] on input "[DATE] to [DATE]" at bounding box center [444, 58] width 159 height 8
select select "8"
select select "2025"
select select "9"
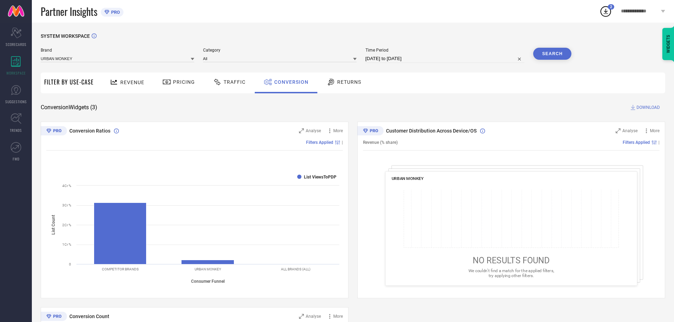
select select "2025"
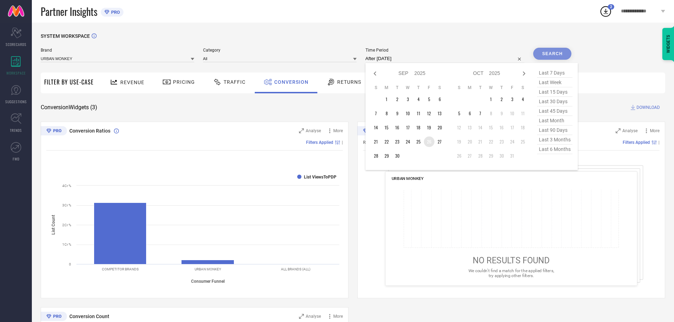
click at [426, 141] on td "26" at bounding box center [429, 141] width 11 height 11
type input "[DATE] to [DATE]"
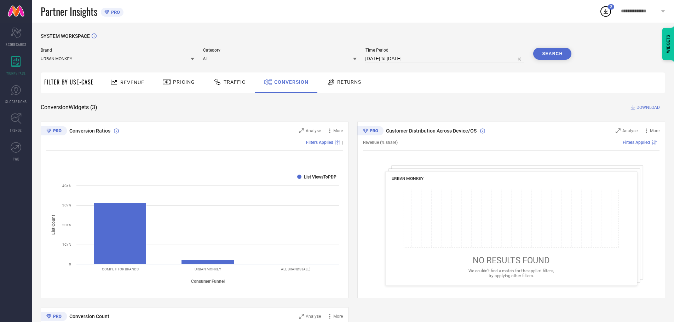
click at [547, 49] on button "Search" at bounding box center [552, 54] width 38 height 12
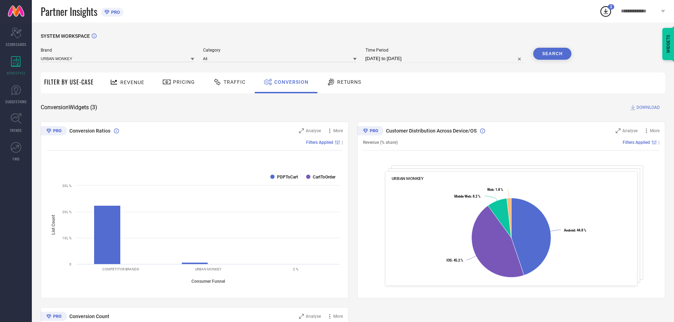
click at [437, 57] on input "[DATE] to [DATE]" at bounding box center [444, 58] width 159 height 8
select select "8"
select select "2025"
select select "9"
select select "2025"
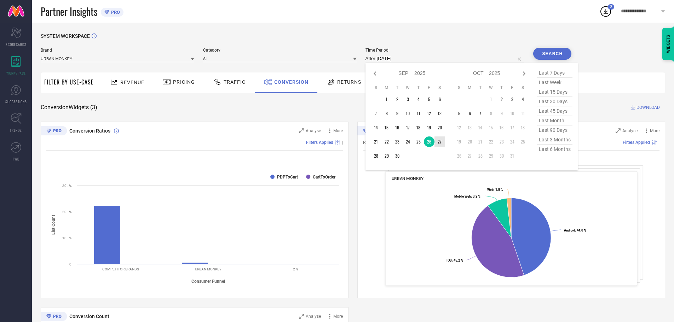
click at [440, 144] on td "27" at bounding box center [439, 141] width 11 height 11
type input "[DATE] to [DATE]"
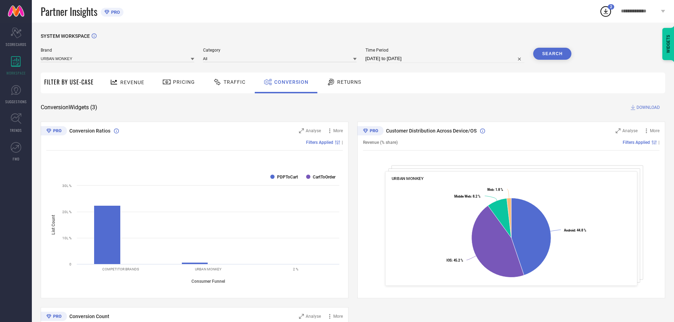
click at [553, 50] on button "Search" at bounding box center [552, 54] width 38 height 12
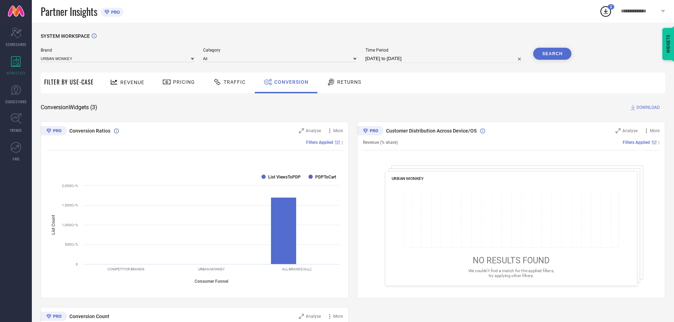
click at [384, 56] on input "[DATE] to [DATE]" at bounding box center [444, 58] width 159 height 8
select select "8"
select select "2025"
select select "9"
select select "2025"
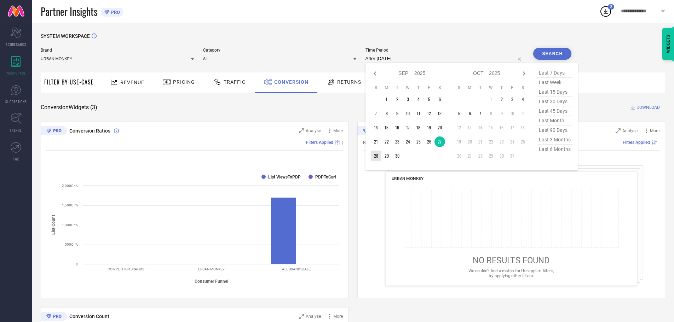
click at [376, 160] on td "28" at bounding box center [376, 156] width 11 height 11
type input "[DATE] to [DATE]"
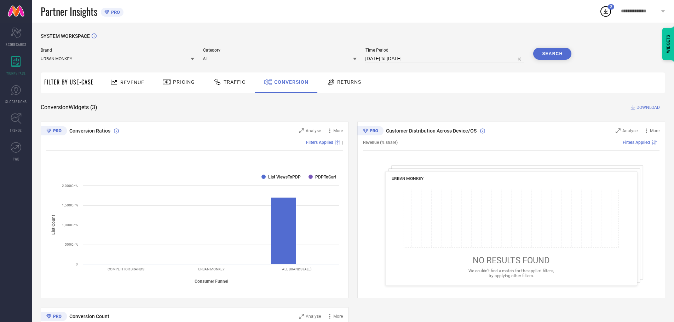
click at [563, 52] on button "Search" at bounding box center [552, 54] width 38 height 12
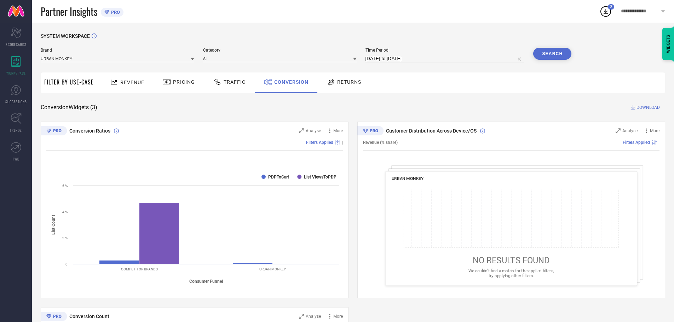
click at [407, 61] on input "[DATE] to [DATE]" at bounding box center [444, 58] width 159 height 8
select select "8"
select select "2025"
select select "9"
select select "2025"
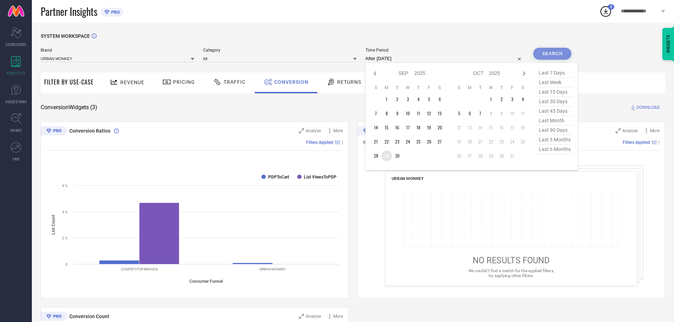
click at [387, 154] on td "29" at bounding box center [386, 156] width 11 height 11
type input "[DATE] to [DATE]"
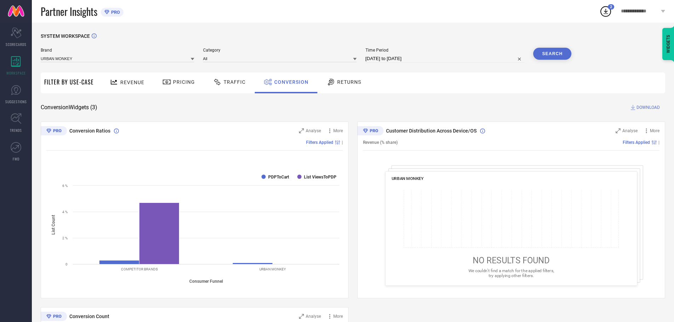
click at [547, 58] on button "Search" at bounding box center [552, 54] width 38 height 12
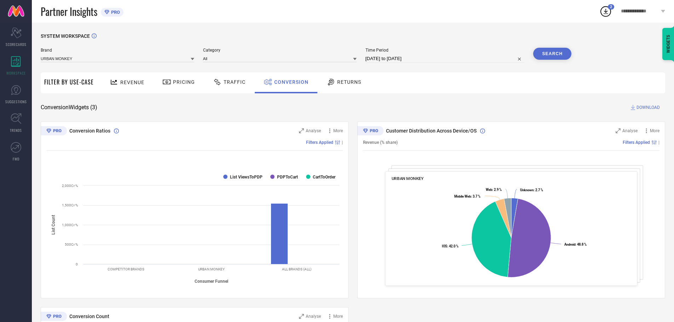
select select "8"
select select "2025"
select select "9"
select select "2025"
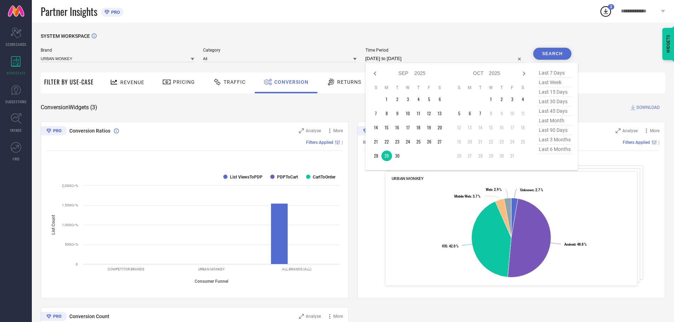
click at [443, 57] on input "[DATE] to [DATE]" at bounding box center [444, 58] width 159 height 8
click at [400, 157] on td "30" at bounding box center [397, 156] width 11 height 11
type input "[DATE] to [DATE]"
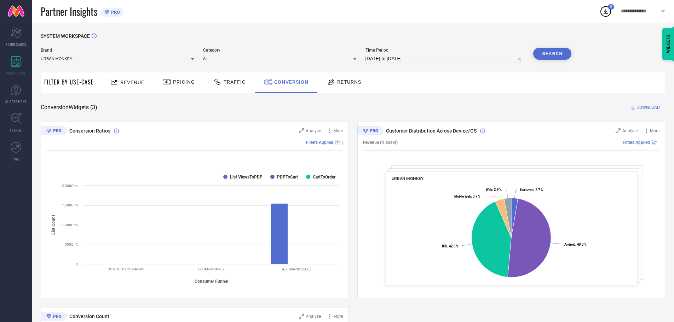
click at [542, 58] on button "Search" at bounding box center [552, 54] width 38 height 12
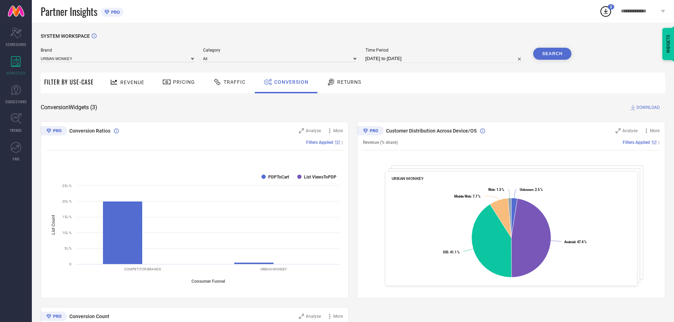
click at [382, 58] on input "[DATE] to [DATE]" at bounding box center [444, 58] width 159 height 8
select select "8"
select select "2025"
select select "9"
select select "2025"
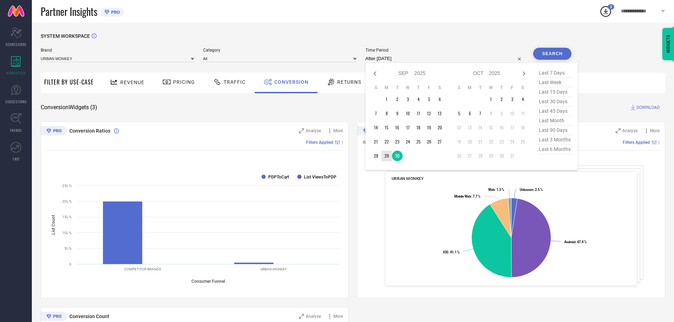
click at [387, 158] on td "29" at bounding box center [386, 156] width 11 height 11
type input "[DATE] to [DATE]"
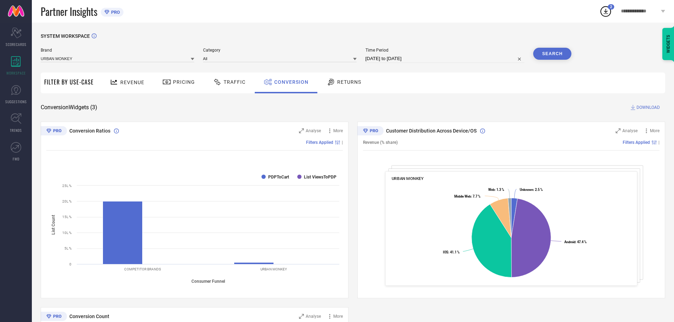
click at [542, 56] on button "Search" at bounding box center [552, 54] width 38 height 12
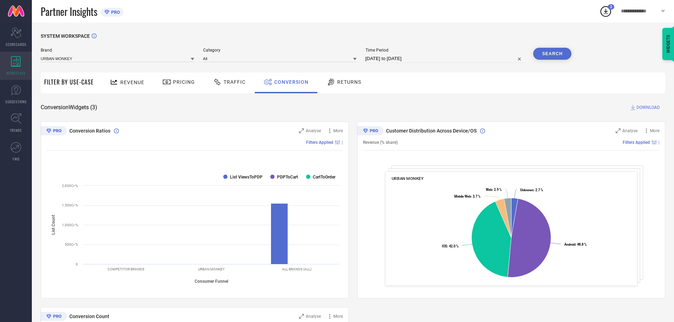
click at [18, 66] on icon at bounding box center [16, 61] width 10 height 11
click at [288, 87] on div "Conversion" at bounding box center [286, 82] width 48 height 12
click at [414, 61] on input "[DATE] to [DATE]" at bounding box center [444, 58] width 159 height 8
select select "8"
select select "2025"
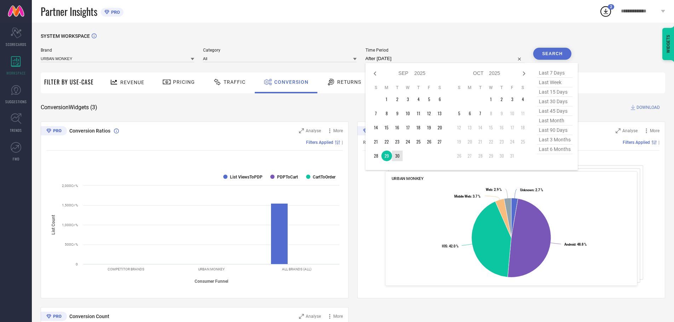
click at [399, 155] on td "30" at bounding box center [397, 156] width 11 height 11
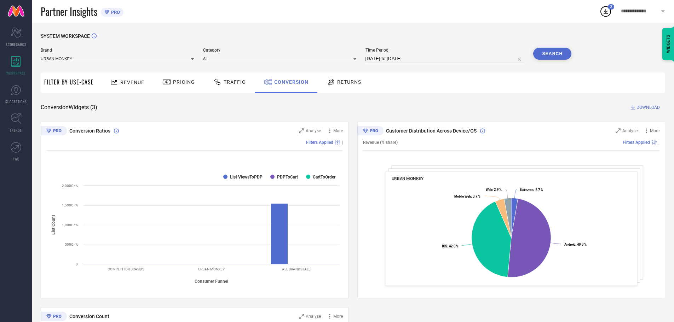
click at [549, 54] on button "Search" at bounding box center [552, 54] width 38 height 12
